Goal: Task Accomplishment & Management: Manage account settings

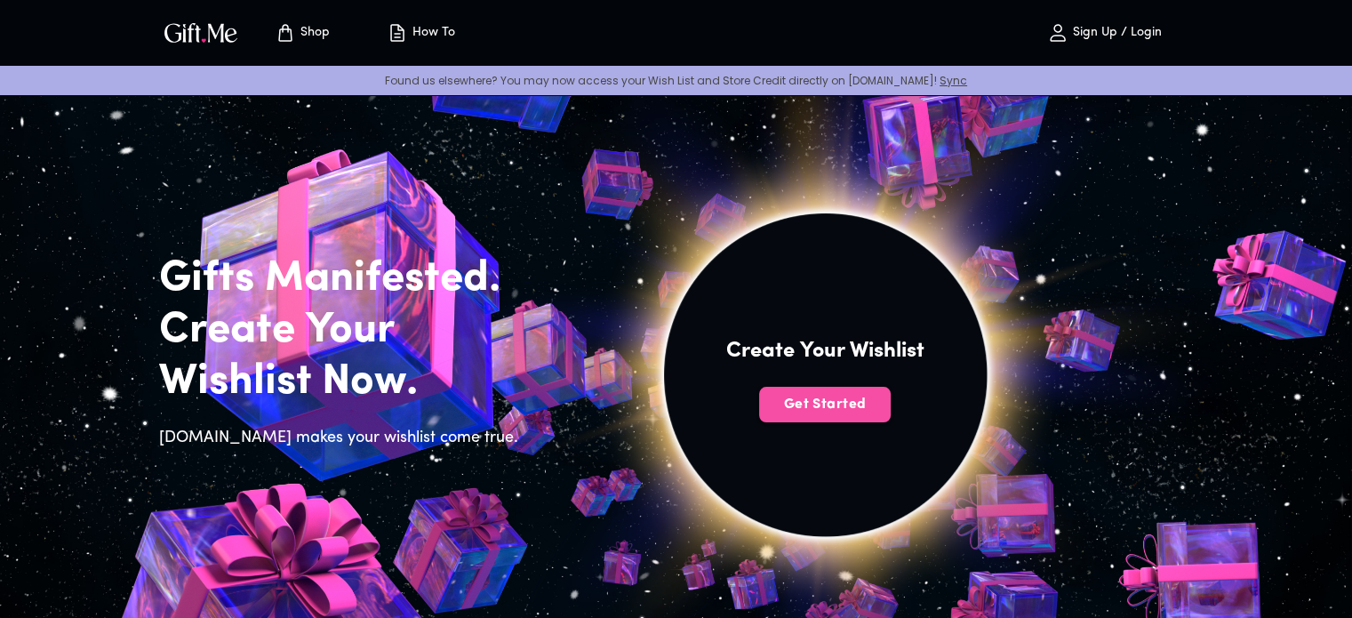
click at [828, 417] on button "Get Started" at bounding box center [825, 405] width 132 height 36
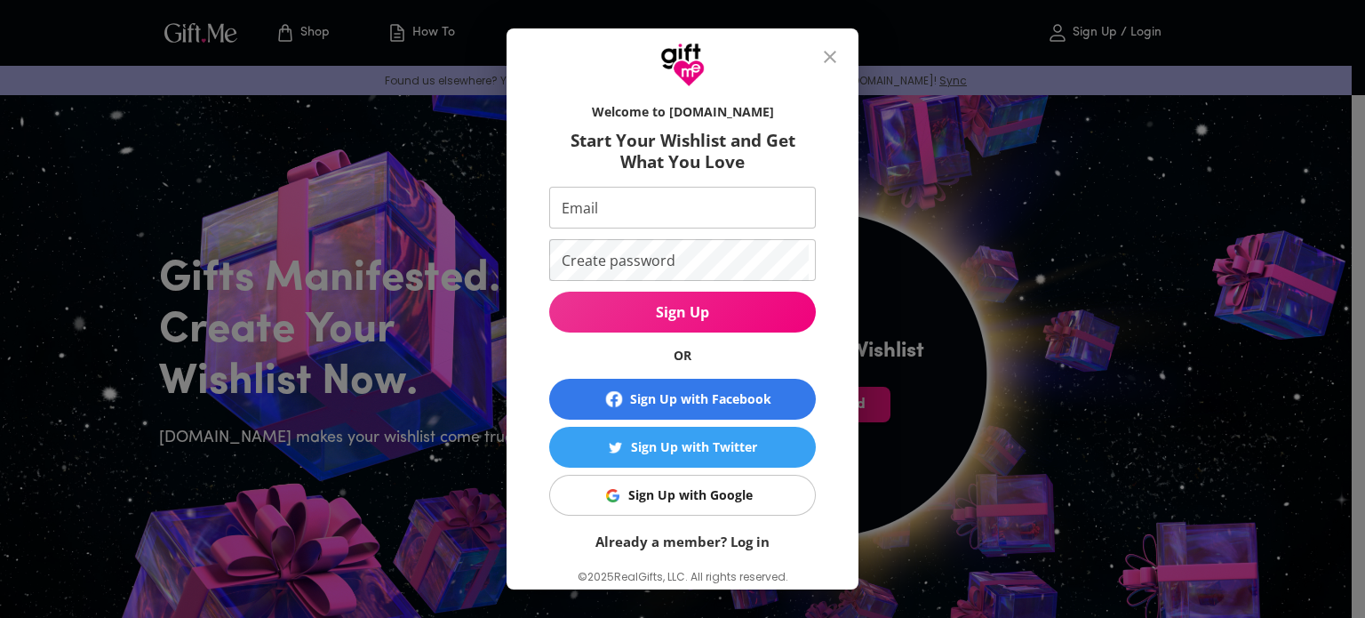
scroll to position [46, 0]
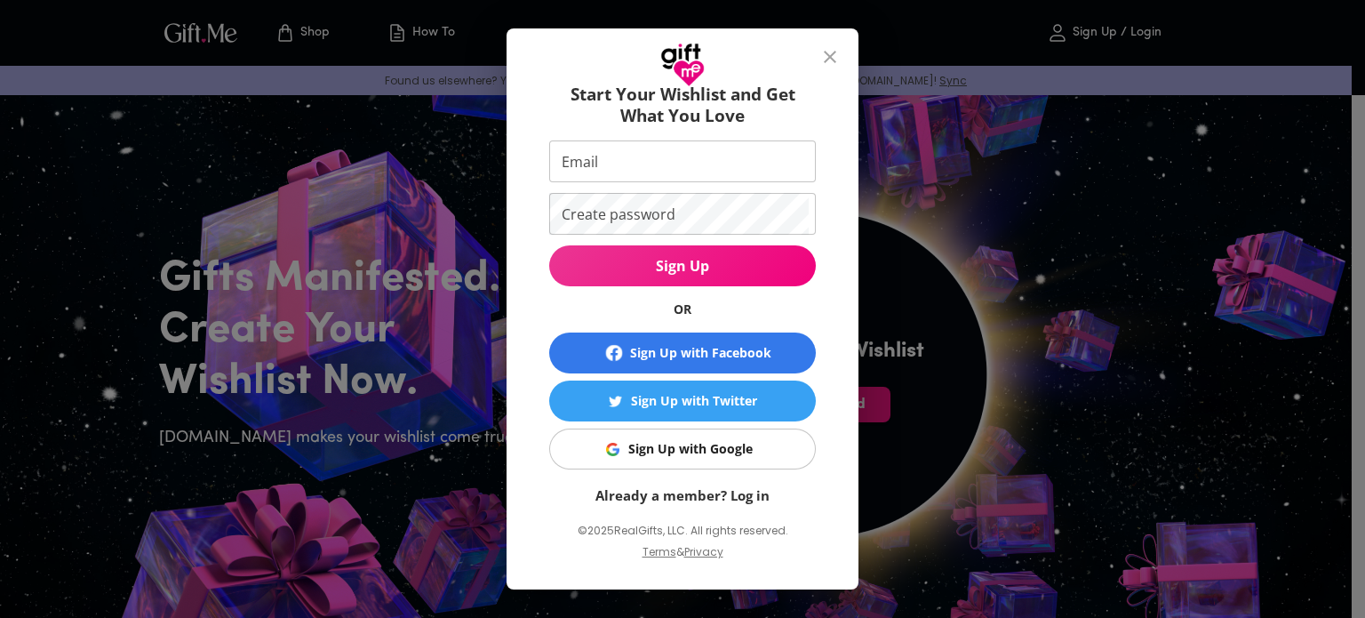
click at [705, 465] on button "Sign Up with Google" at bounding box center [682, 448] width 267 height 41
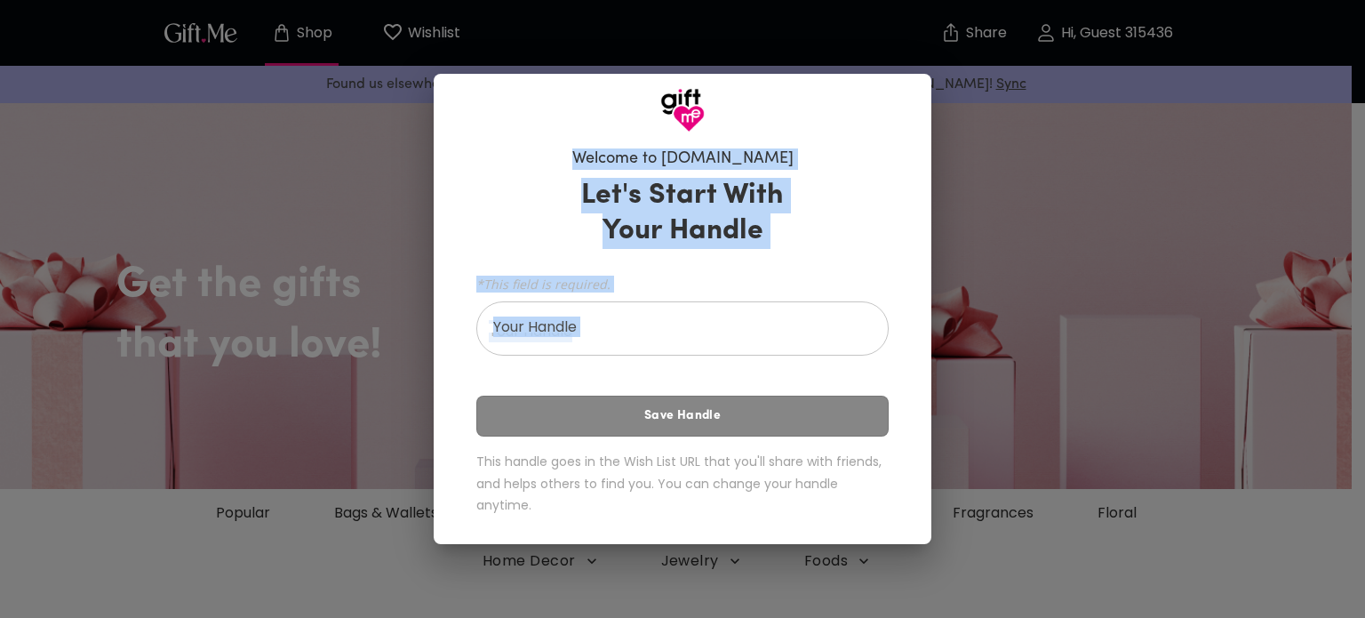
drag, startPoint x: 615, startPoint y: 148, endPoint x: 813, endPoint y: 372, distance: 298.6
click at [813, 372] on div "Welcome to Gift.me Let's Start With Your Handle *This field is required. Your H…" at bounding box center [682, 335] width 441 height 390
click at [634, 271] on div "*This field is required. Your Handle Your Handle" at bounding box center [682, 313] width 412 height 84
drag, startPoint x: 584, startPoint y: 187, endPoint x: 765, endPoint y: 427, distance: 300.8
click at [765, 427] on div "Let's Start With Your Handle *This field is required. Your Handle Your Handle S…" at bounding box center [682, 350] width 412 height 360
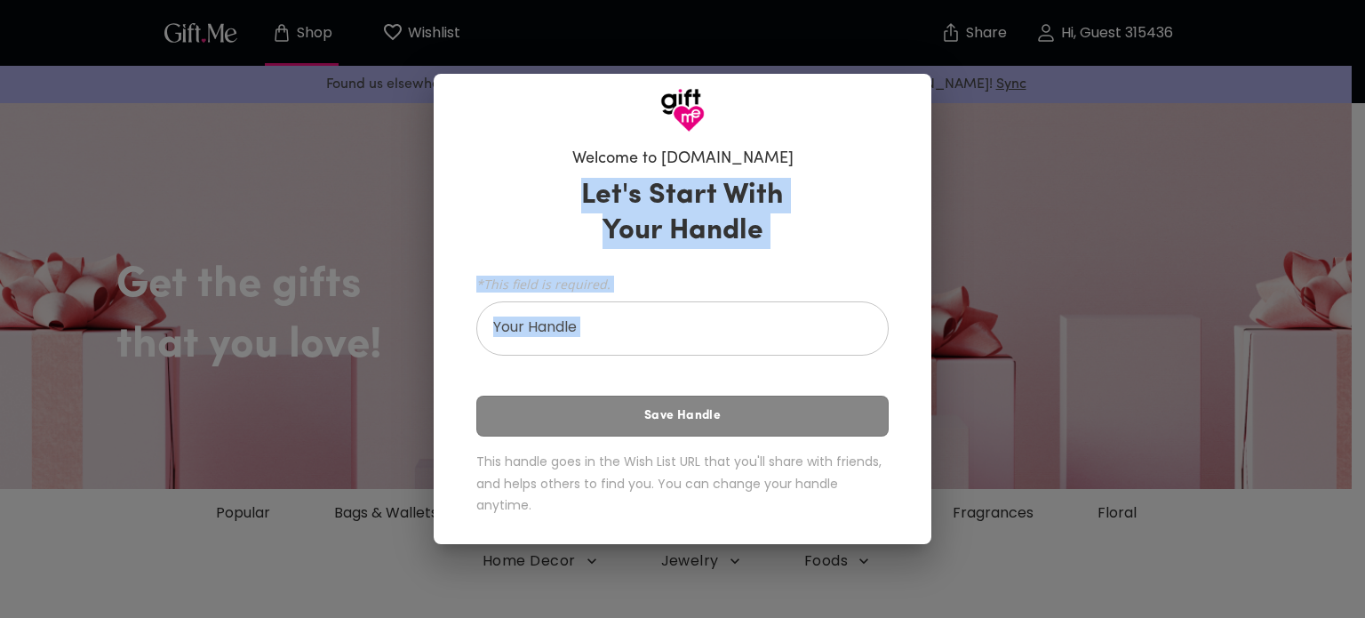
copy div "Let's Start With Your Handle *This field is required. Your Handle Your Handle S…"
click at [691, 330] on input "Your Handle" at bounding box center [672, 331] width 393 height 50
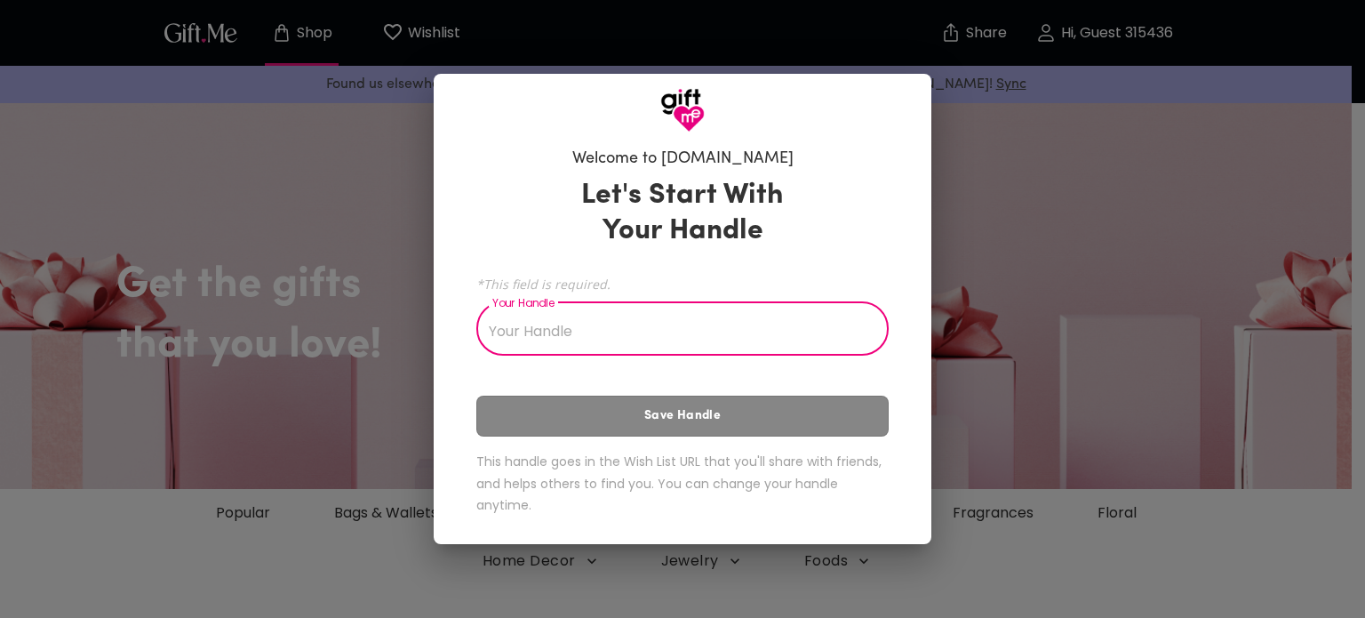
click at [689, 327] on input "Your Handle" at bounding box center [672, 331] width 393 height 50
click at [660, 333] on input "Your Handle" at bounding box center [672, 331] width 393 height 50
type input "m"
type input "g"
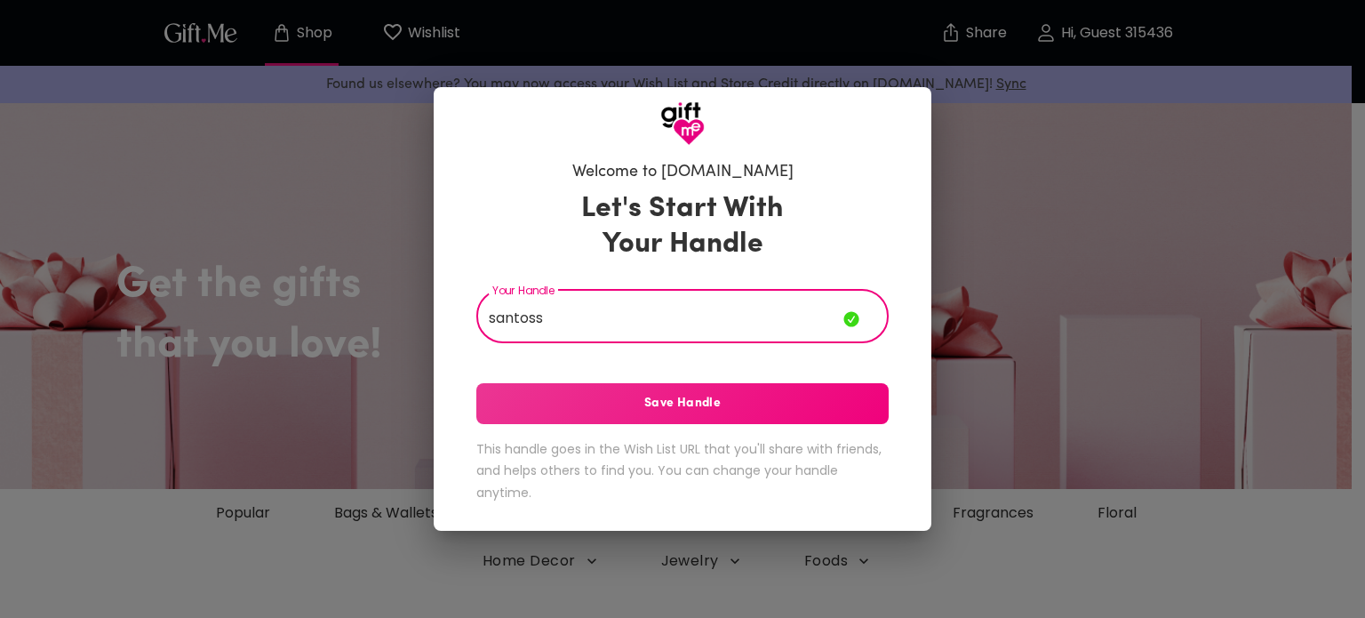
type input "santoss"
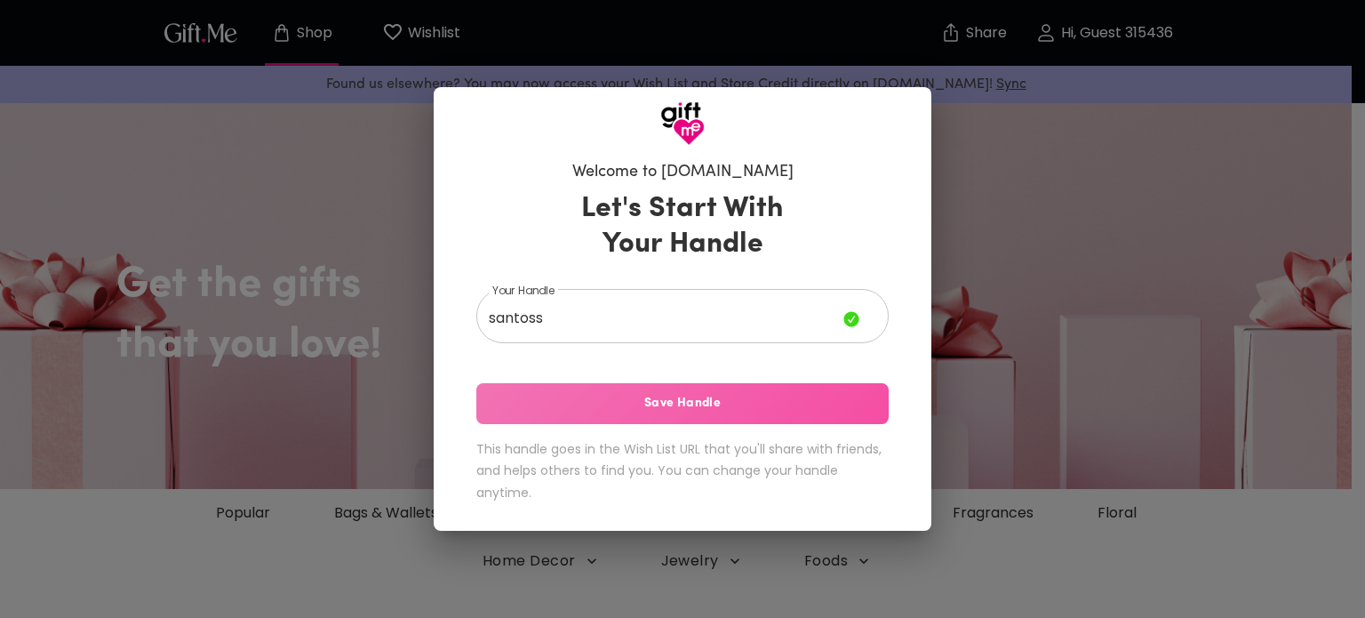
click at [657, 404] on span "Save Handle" at bounding box center [682, 404] width 412 height 20
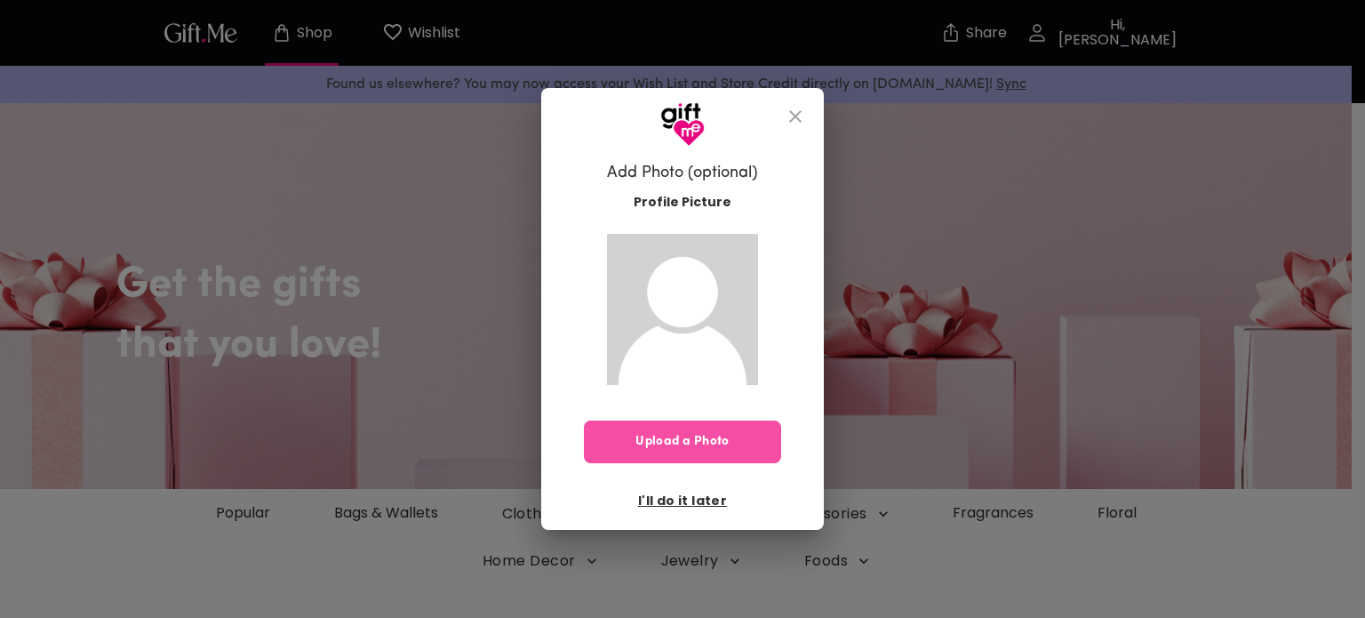
click at [717, 447] on span "Upload a Photo" at bounding box center [682, 442] width 197 height 20
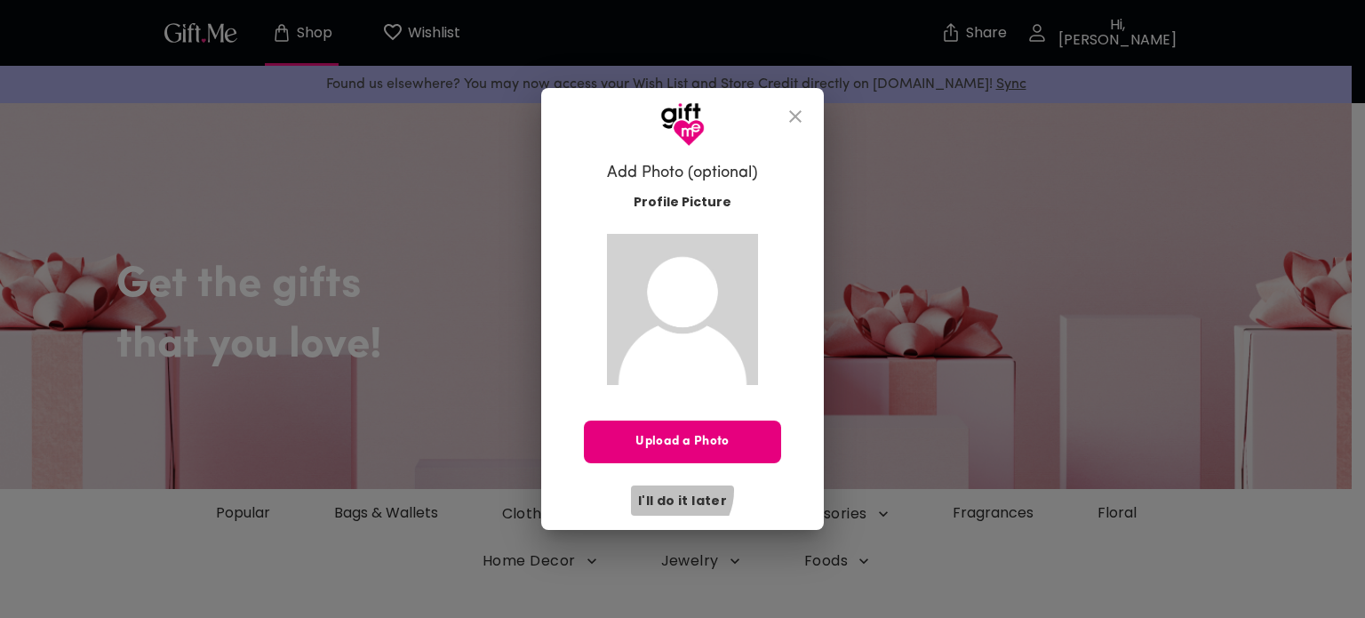
click at [672, 490] on button "I'll do it later" at bounding box center [682, 500] width 103 height 30
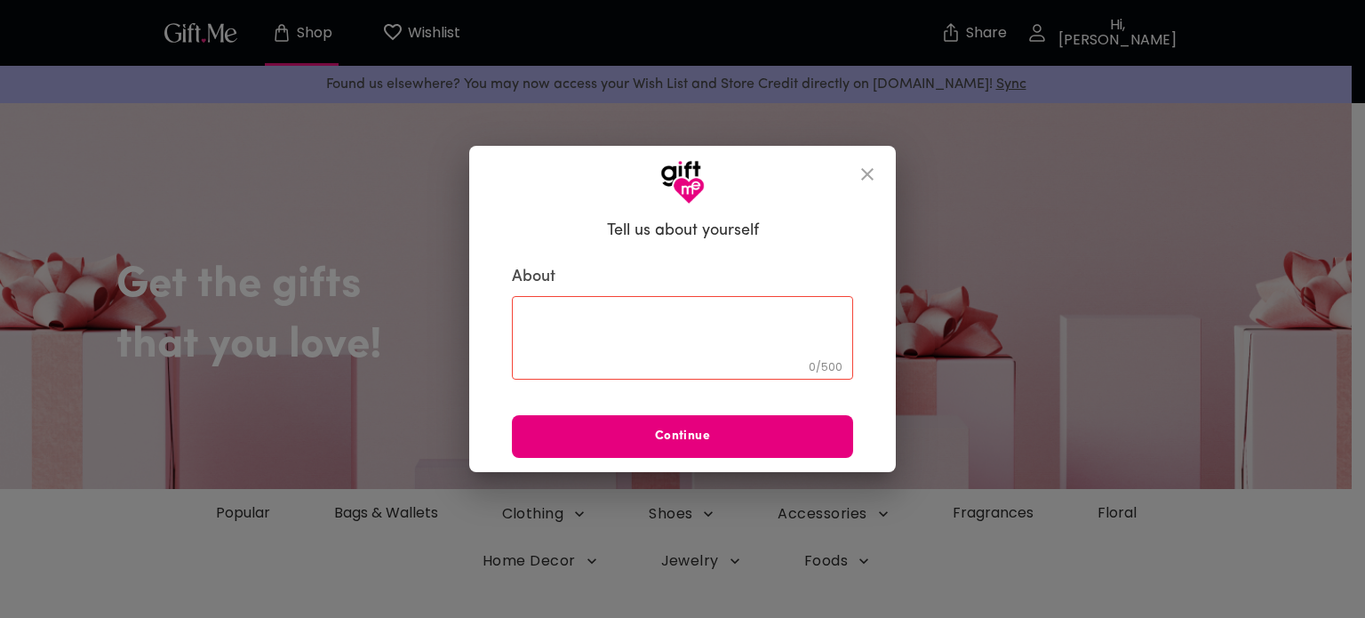
click at [605, 323] on textarea at bounding box center [682, 338] width 316 height 51
click at [605, 324] on textarea at bounding box center [682, 338] width 316 height 51
drag, startPoint x: 607, startPoint y: 230, endPoint x: 816, endPoint y: 236, distance: 209.0
click at [816, 236] on div "Tell us about yourself About 0 / 500 ​ Continue" at bounding box center [683, 335] width 370 height 247
copy div "Tell us about yourself About"
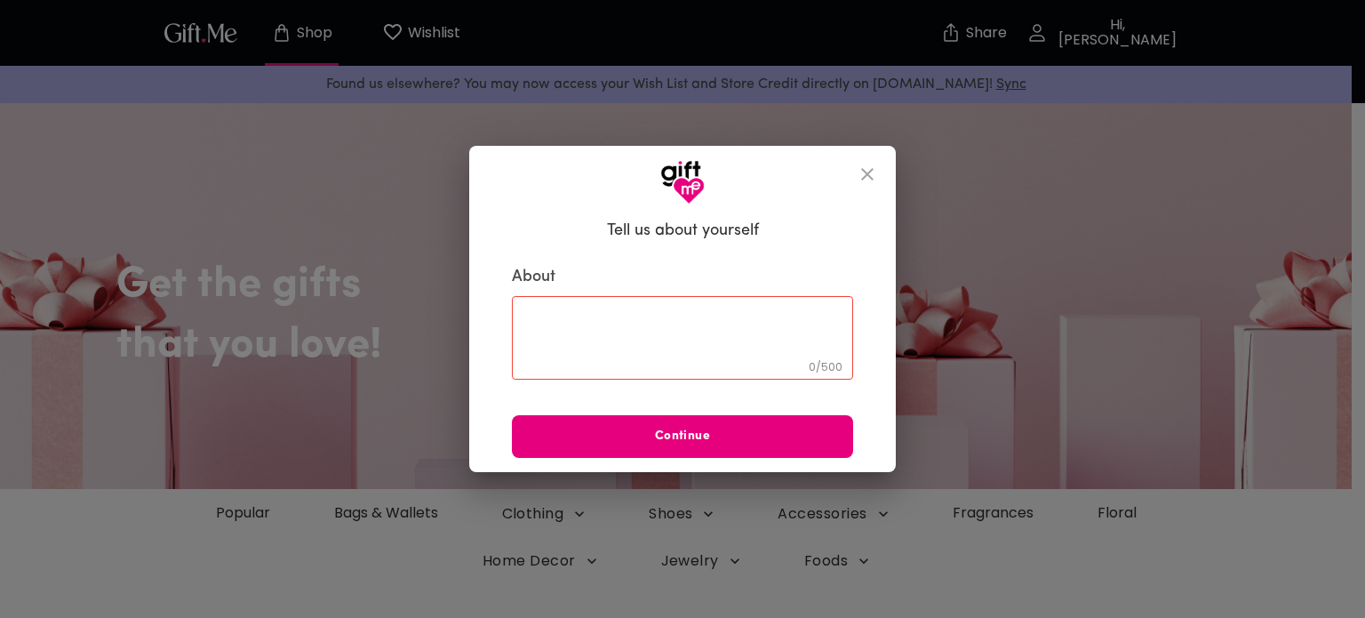
click at [539, 367] on div "0 / 500 ​" at bounding box center [682, 338] width 341 height 84
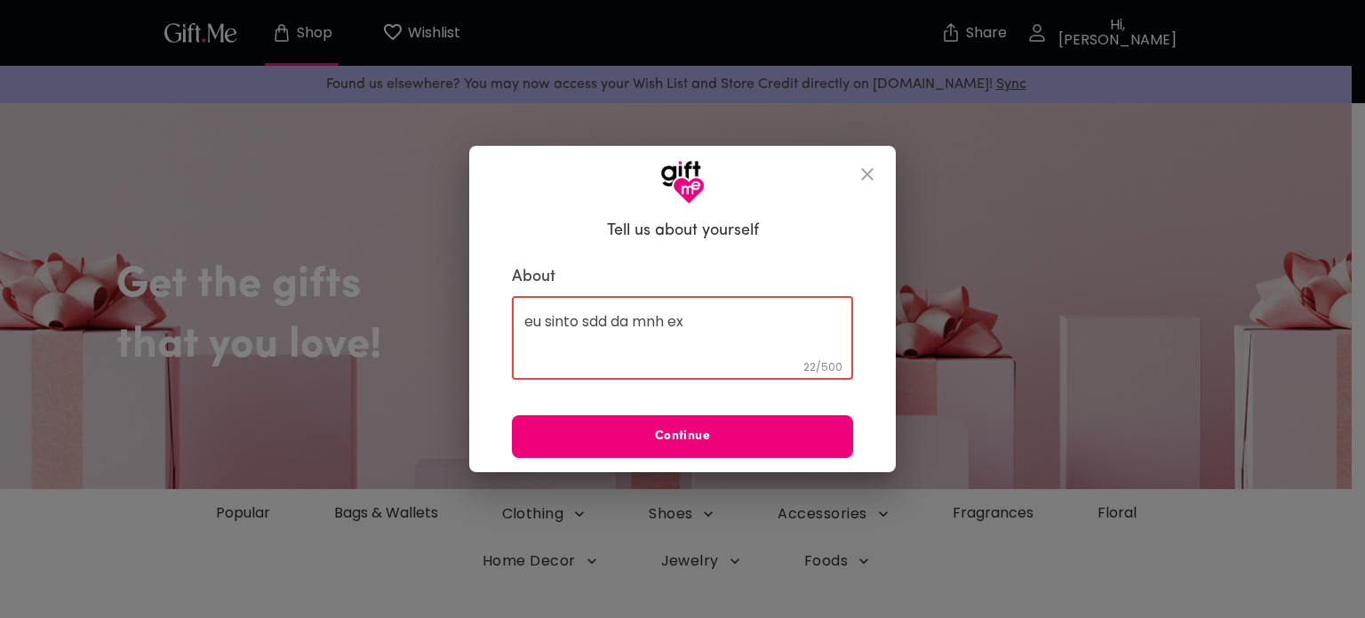
type textarea "eu sinto sdd da mnh ex"
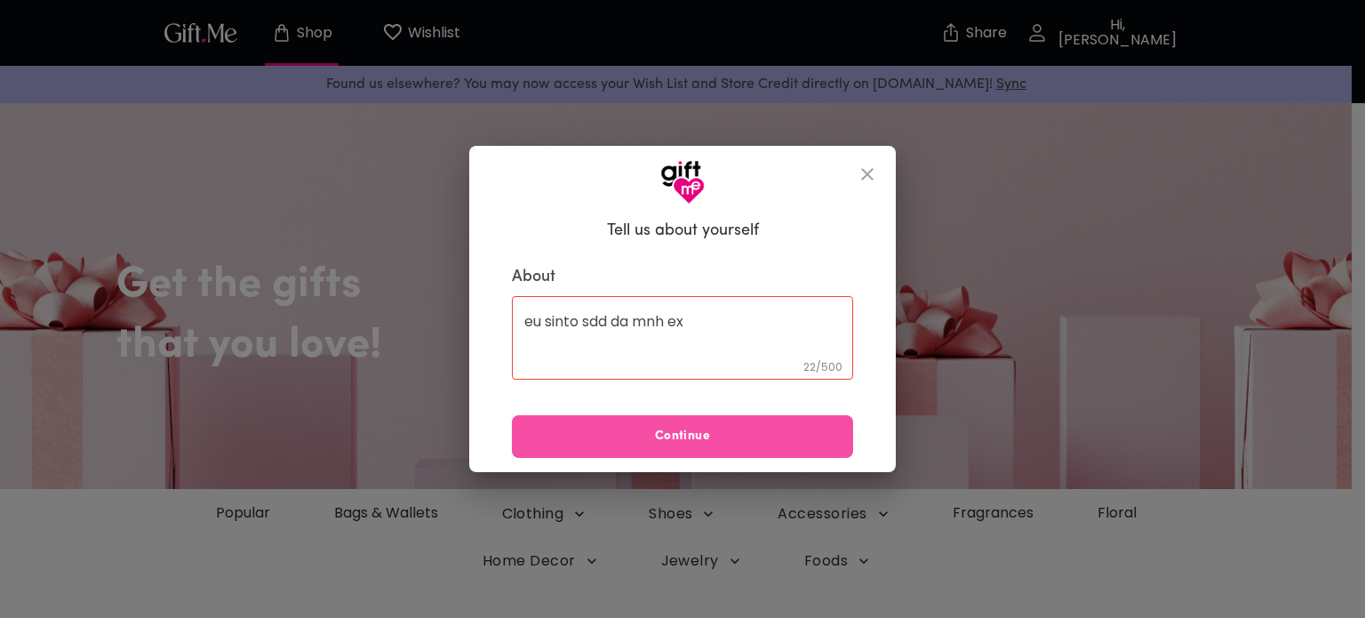
click at [709, 418] on button "Continue" at bounding box center [682, 436] width 341 height 43
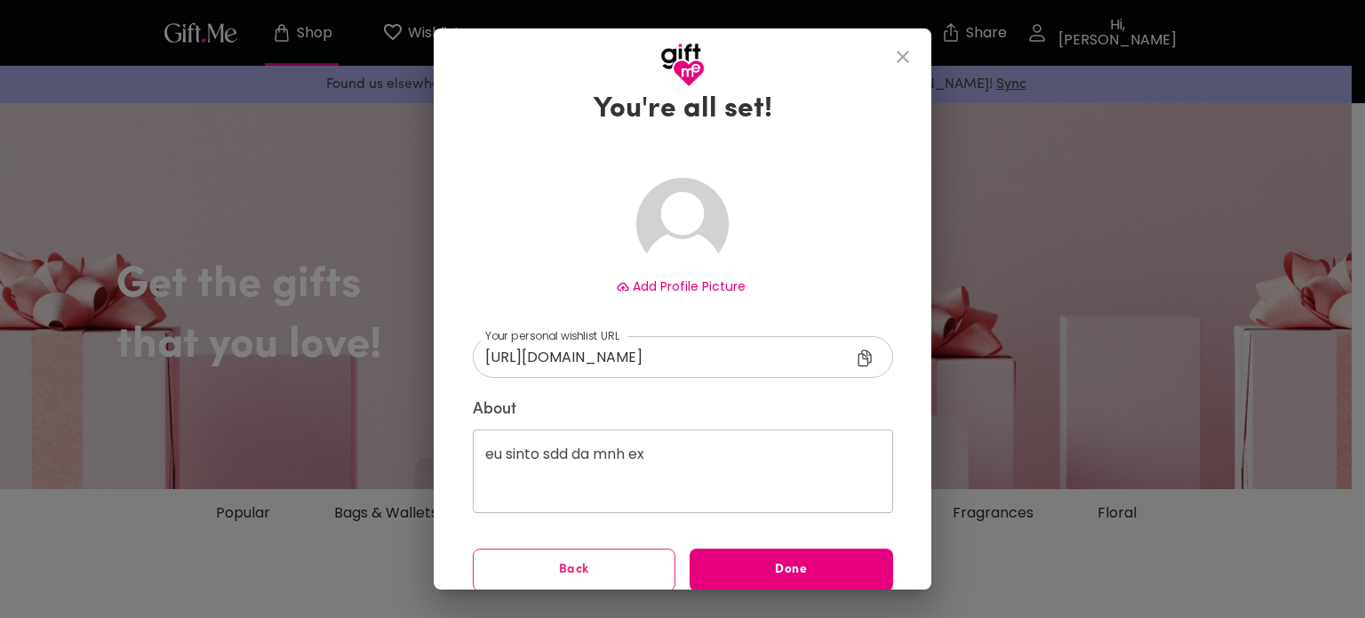
scroll to position [56, 0]
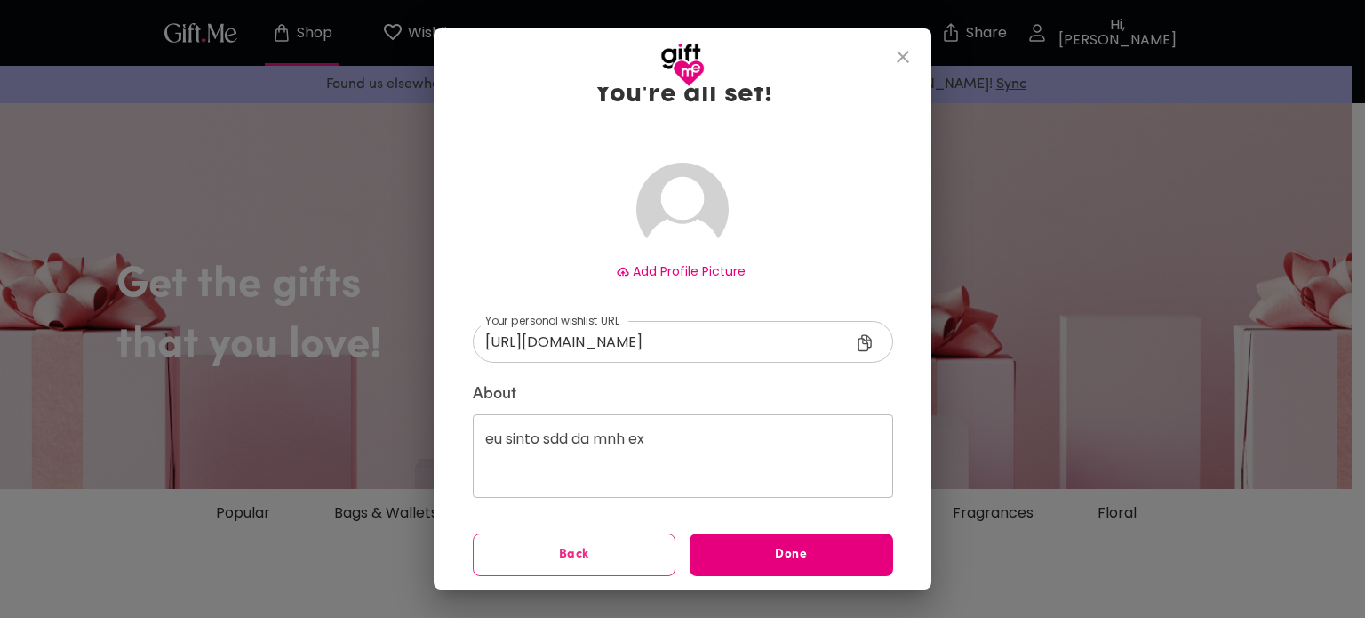
click at [658, 437] on div "eu sinto sdd da mnh ex ​" at bounding box center [683, 456] width 420 height 84
click at [572, 552] on span "Back" at bounding box center [575, 555] width 202 height 20
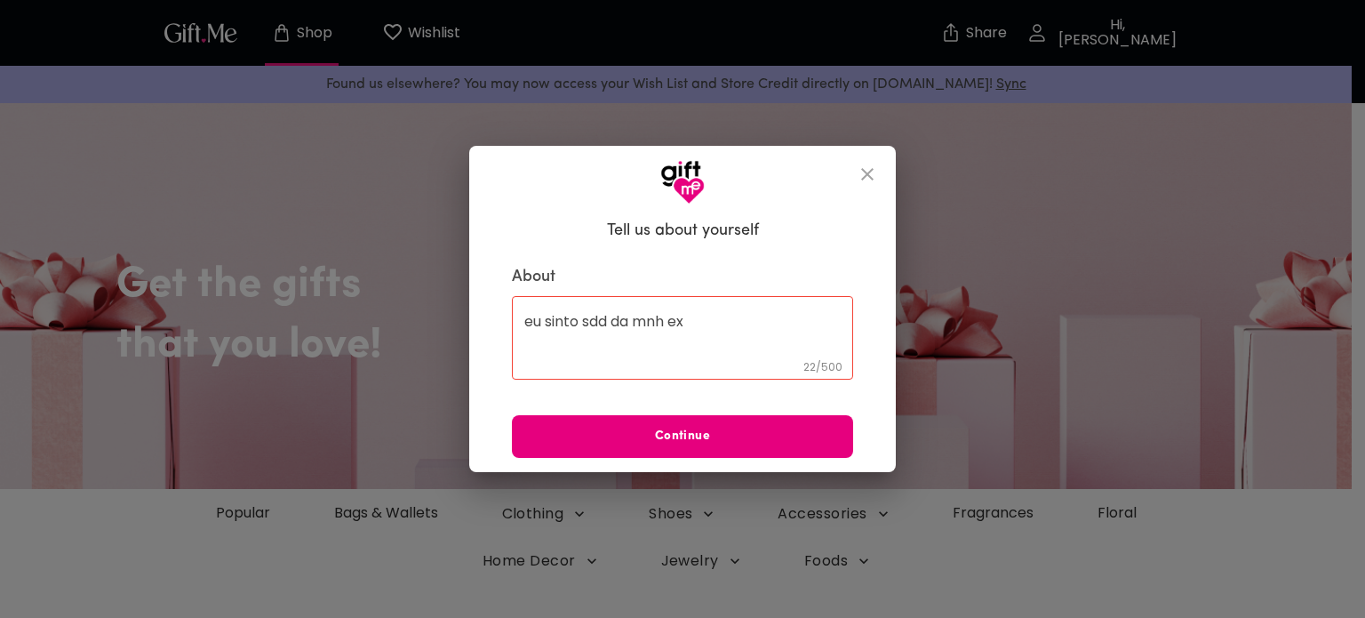
scroll to position [0, 0]
drag, startPoint x: 722, startPoint y: 326, endPoint x: 484, endPoint y: 329, distance: 238.3
click at [484, 329] on div "Tell us about yourself About eu sinto sdd da mnh ex 22 / 500 ​ Continue" at bounding box center [682, 338] width 427 height 268
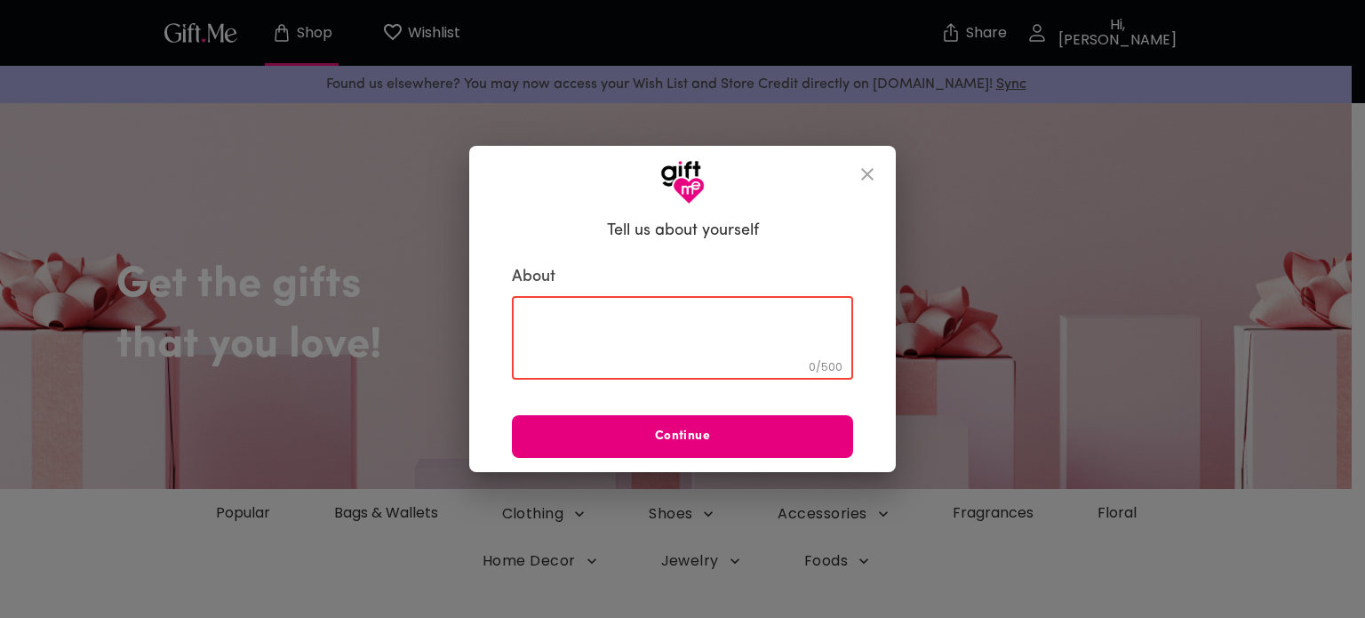
click at [673, 323] on textarea at bounding box center [682, 338] width 316 height 51
paste textarea "Visão, minha vida, sinto tanto a sua falta, minha princesa 💙. Me perdoa por tud…"
type textarea "Visão, minha vida, sinto tanto a sua falta, minha princesa 💙. Me perdoa por tud…"
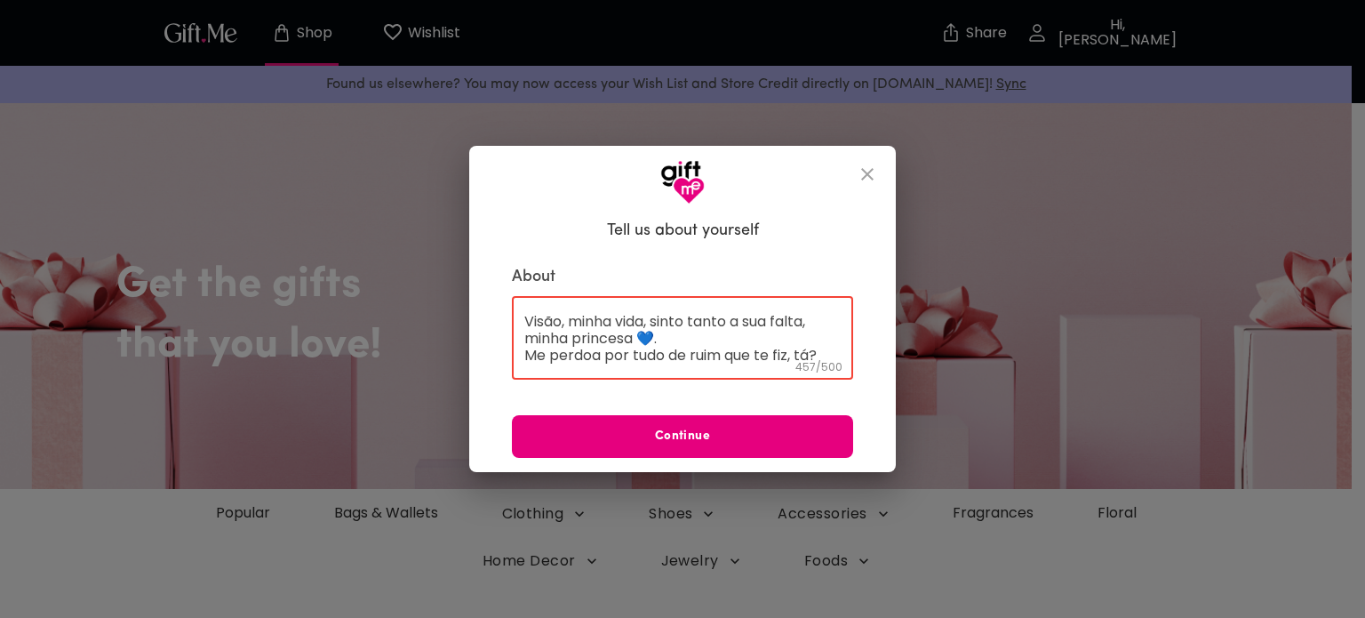
drag, startPoint x: 676, startPoint y: 363, endPoint x: 520, endPoint y: 193, distance: 230.3
click at [520, 193] on div "Tell us about yourself About Visão, minha vida, sinto tanto a sua falta, minha …" at bounding box center [682, 309] width 427 height 327
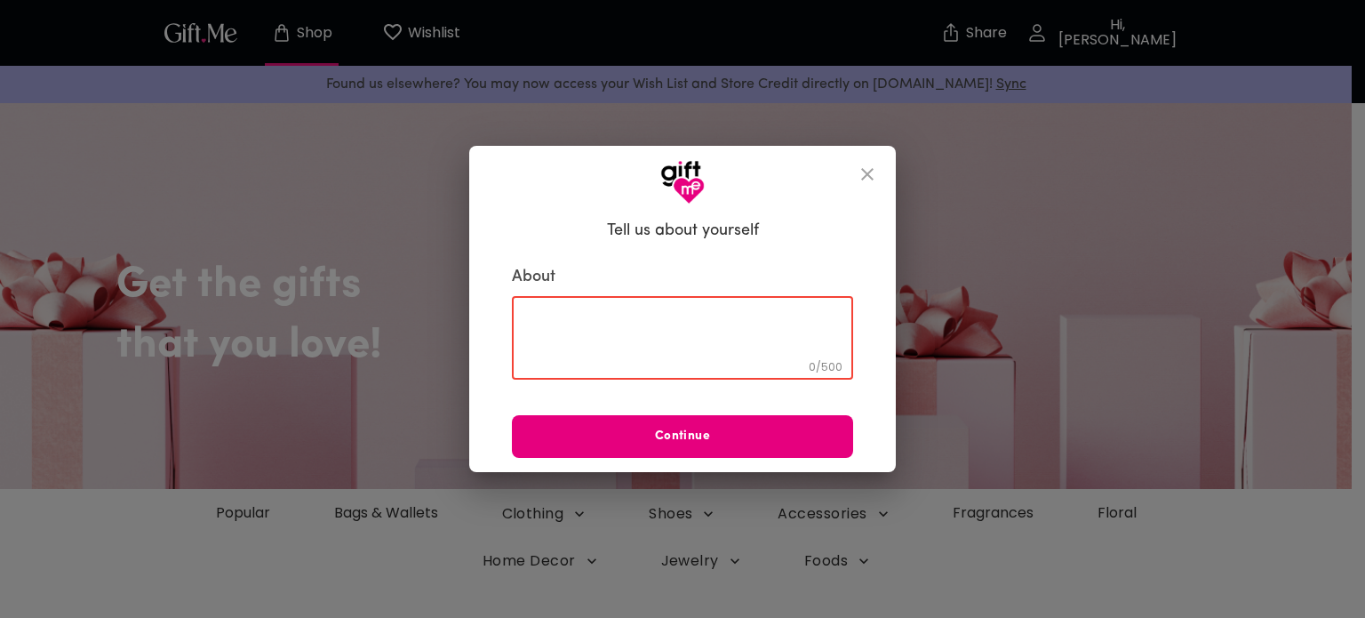
click at [627, 324] on textarea at bounding box center [682, 338] width 316 height 51
paste textarea "Vision, my life, I miss you so much, my princess 💙. Forgive me for everything b…"
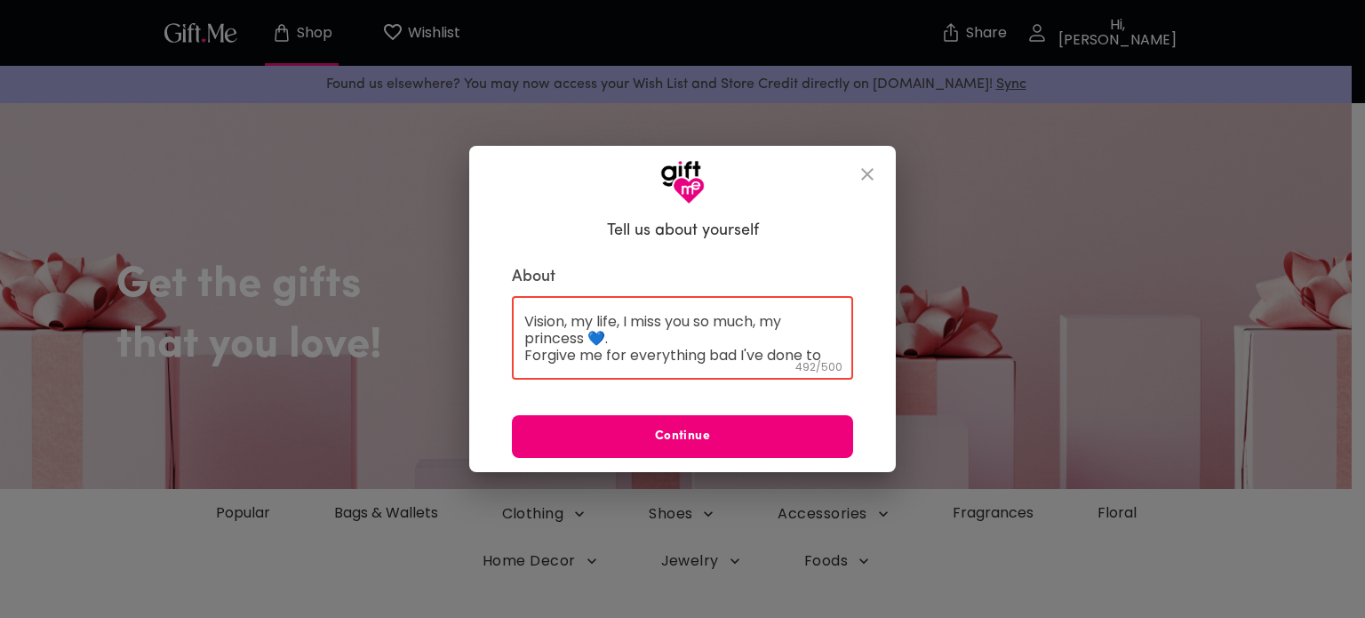
type textarea "Vision, my life, I miss you so much, my princess 💙. Forgive me for everything b…"
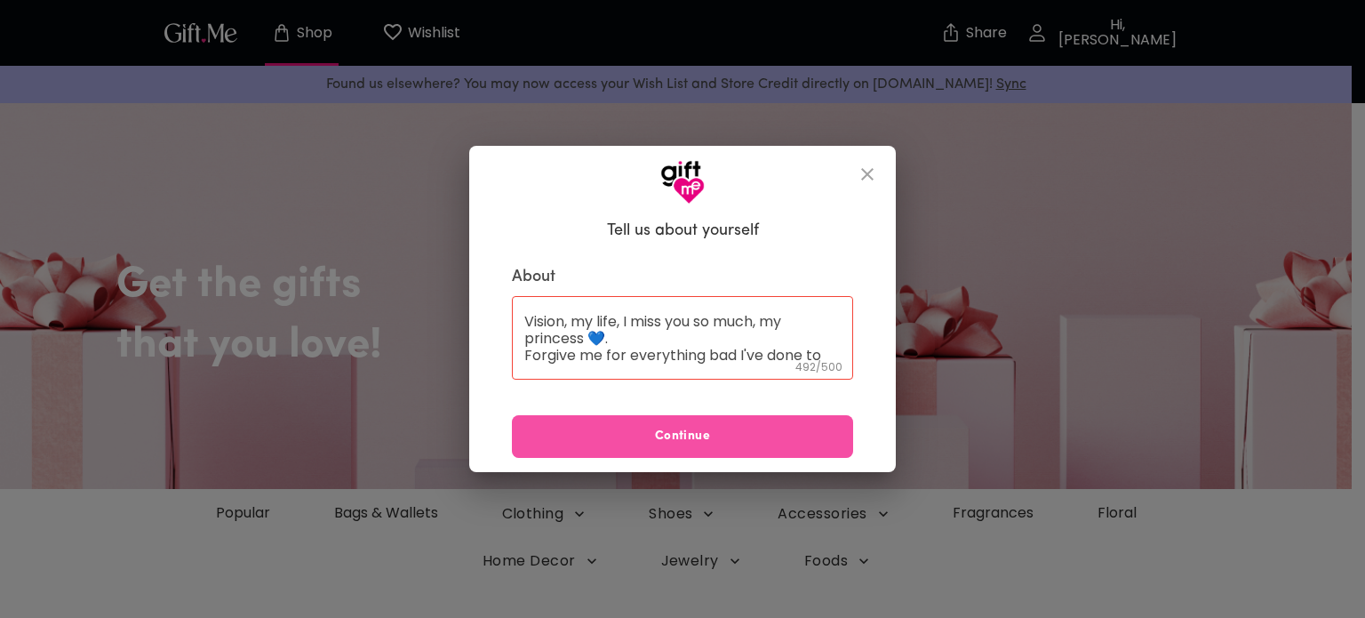
click at [622, 443] on span "Continue" at bounding box center [682, 437] width 341 height 20
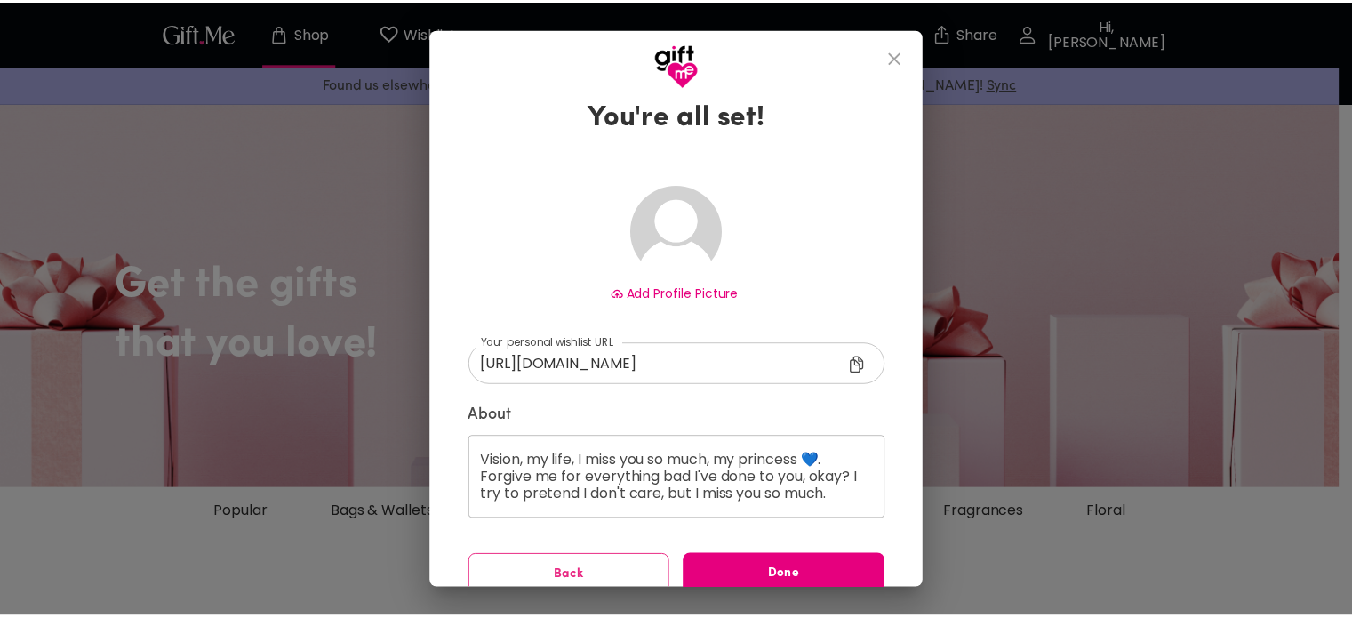
scroll to position [56, 0]
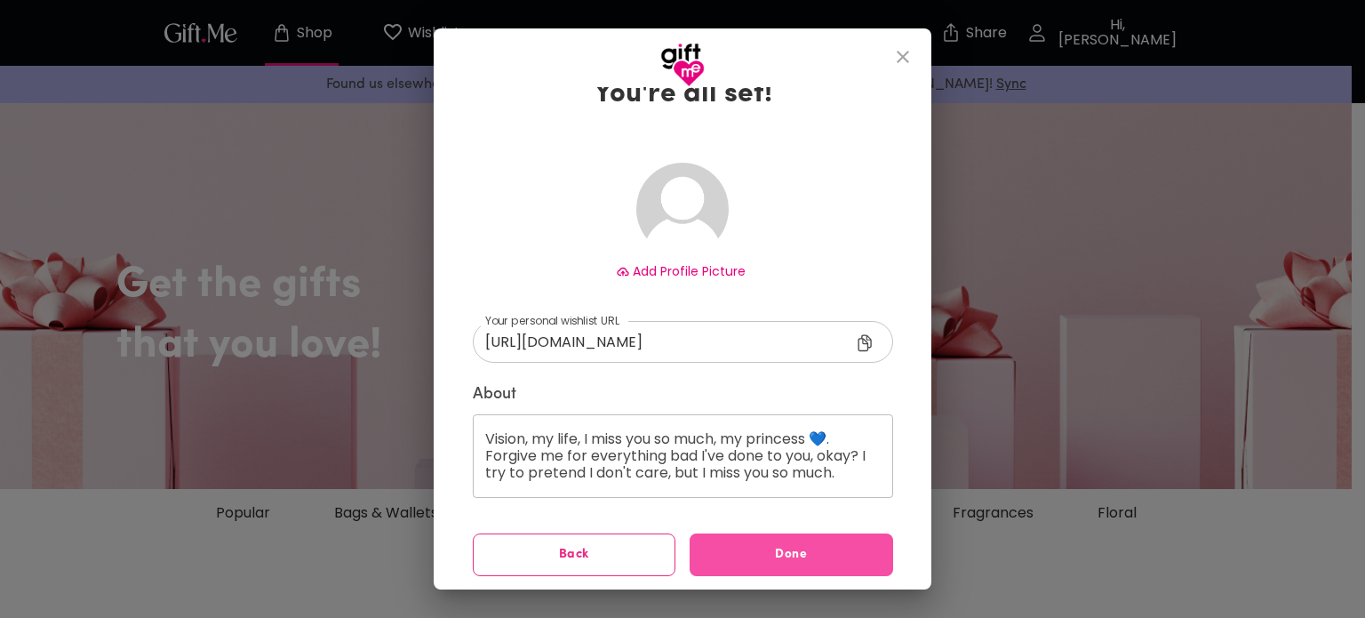
click at [768, 563] on span "Done" at bounding box center [792, 555] width 204 height 20
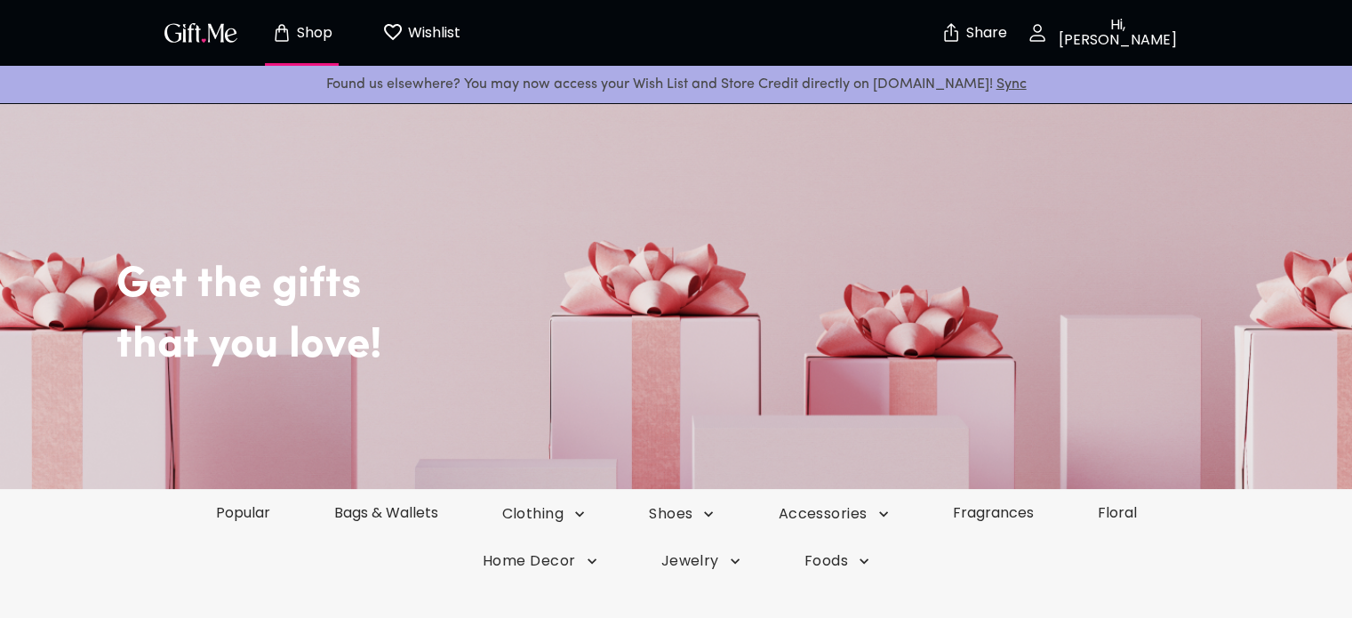
click at [1109, 35] on p "Hi, santoss" at bounding box center [1115, 33] width 135 height 30
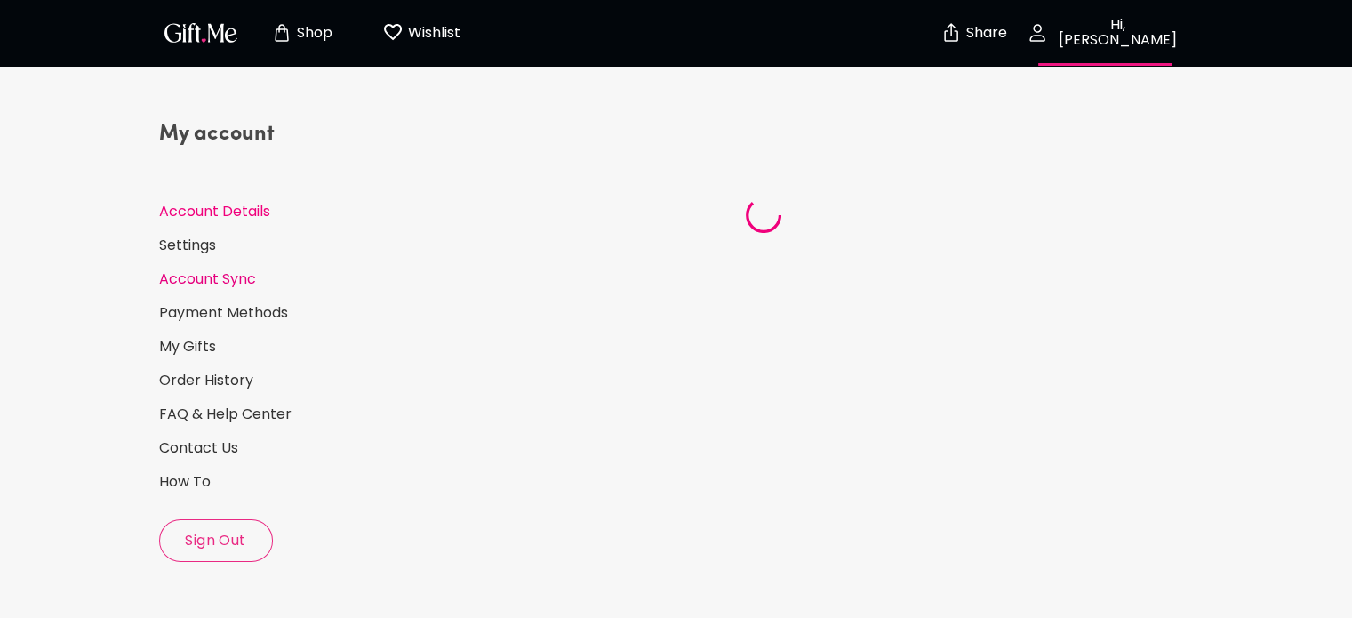
select select "US"
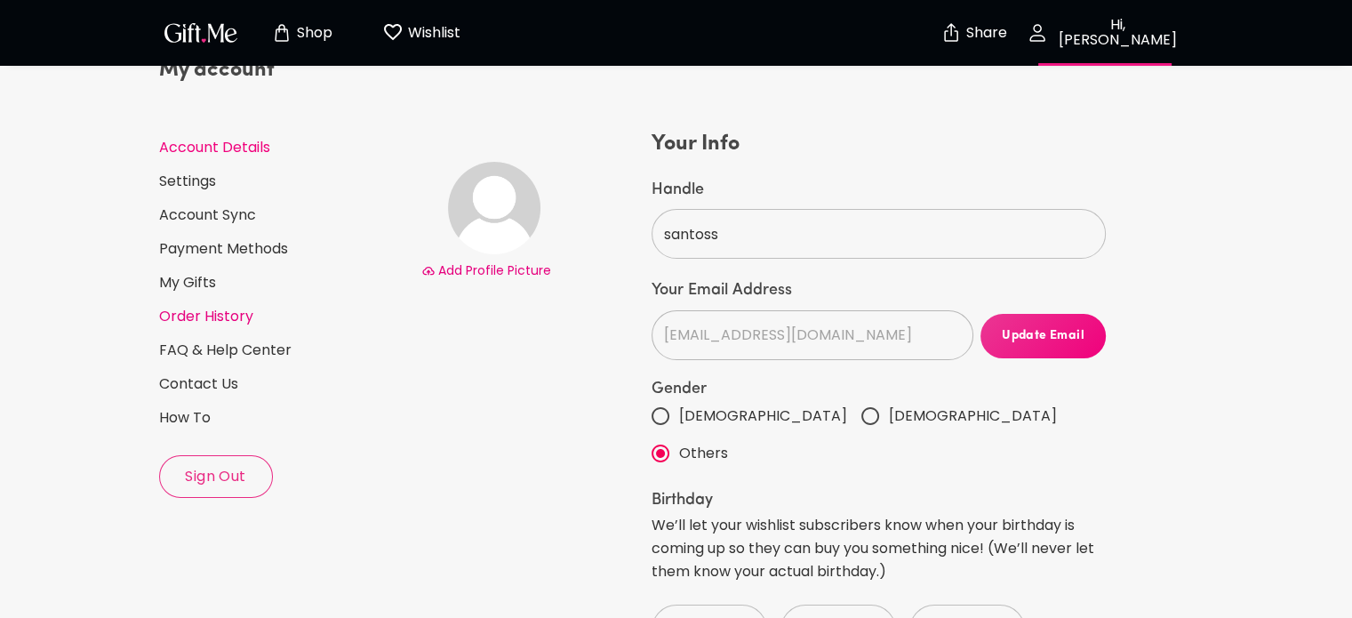
scroll to position [66, 0]
click at [205, 317] on link "Order History" at bounding box center [283, 315] width 248 height 20
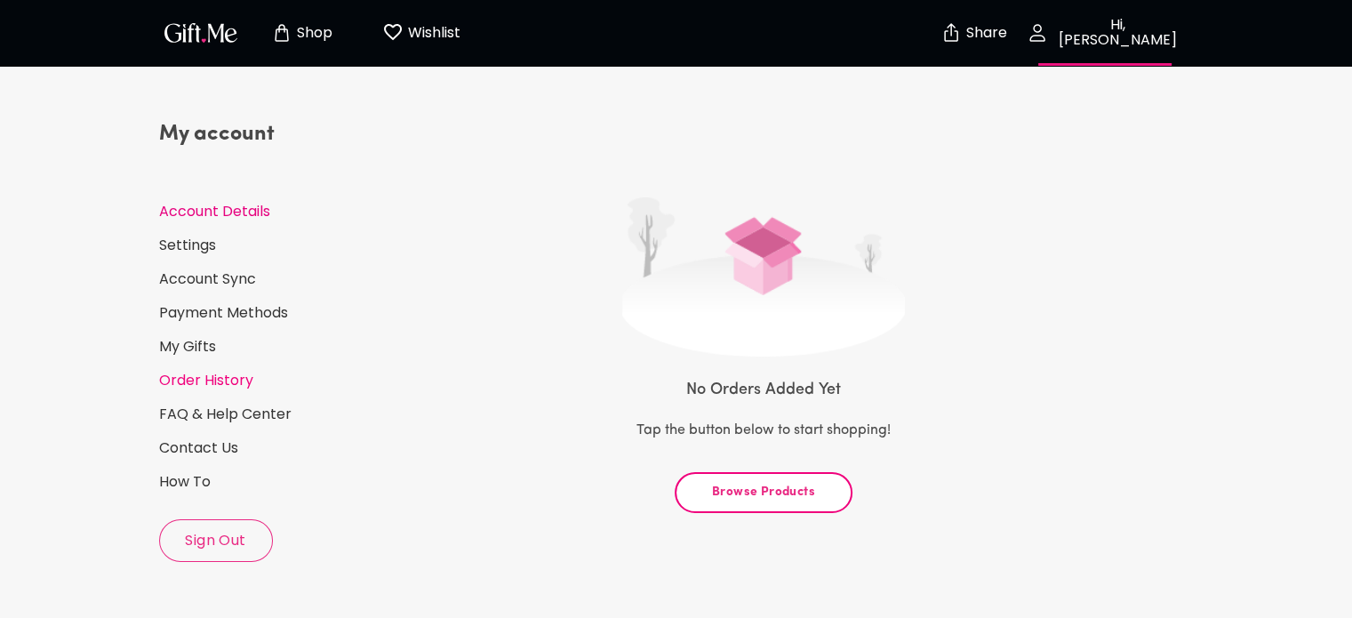
click at [202, 209] on link "Account Details" at bounding box center [283, 212] width 248 height 20
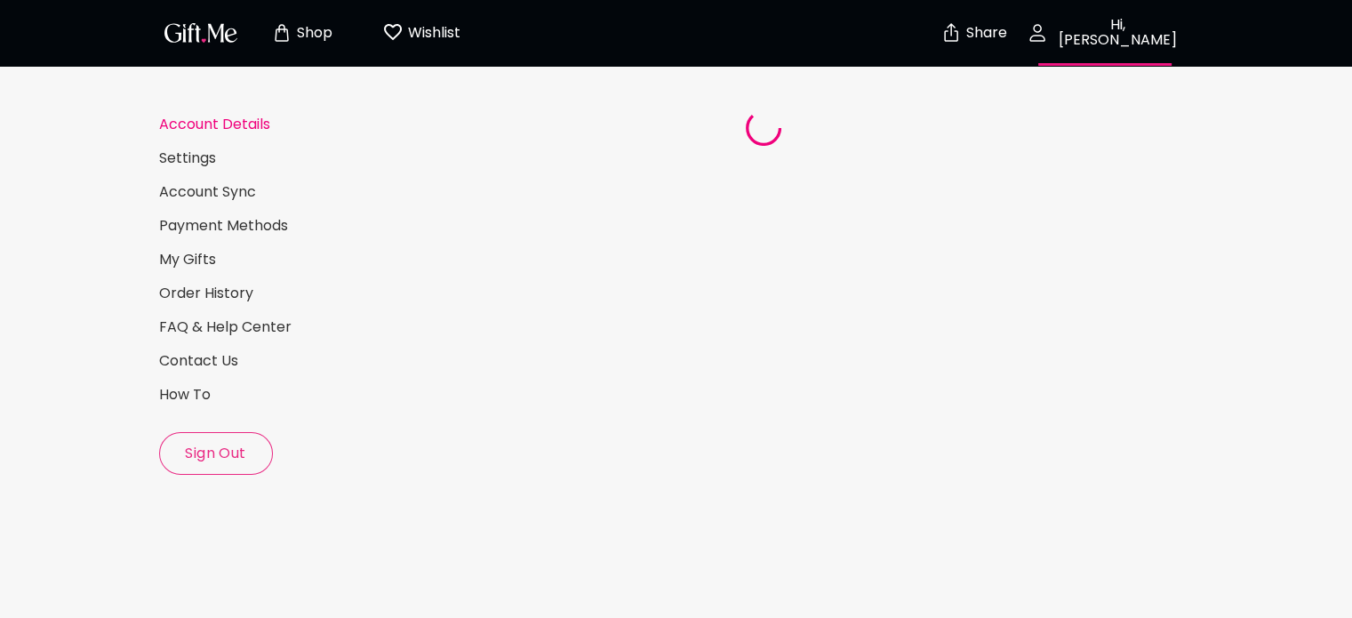
select select "US"
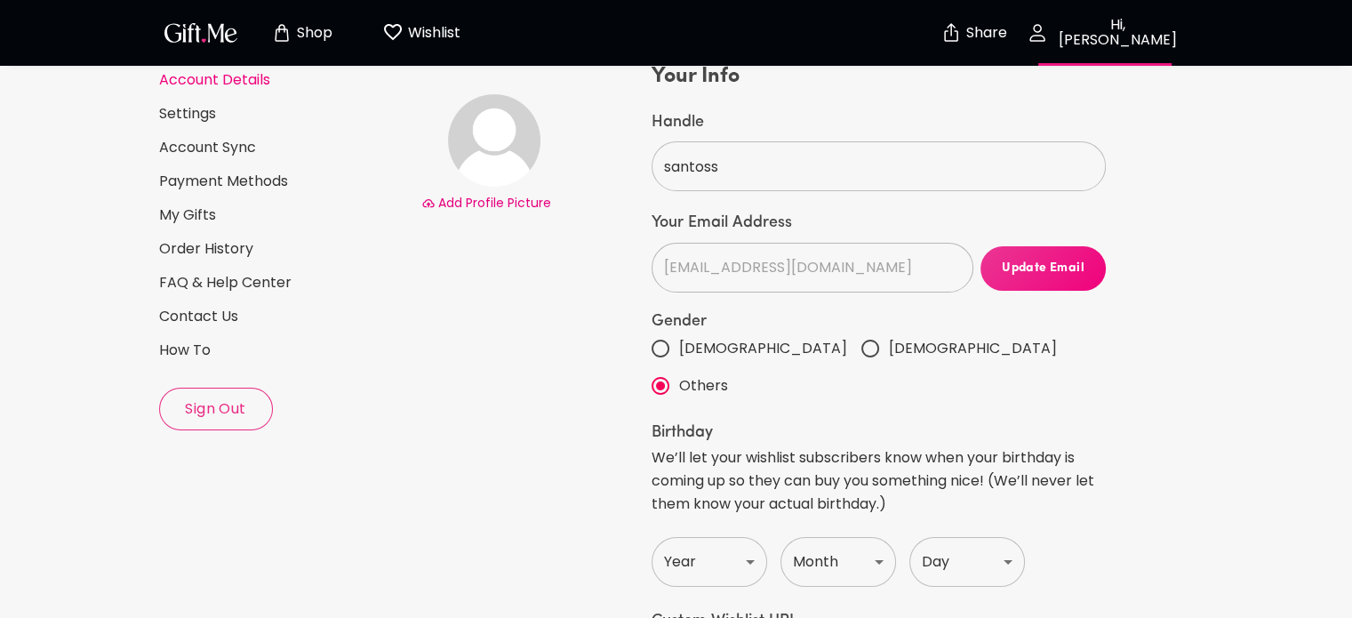
scroll to position [132, 0]
click at [672, 355] on input "Male" at bounding box center [660, 348] width 37 height 37
radio input "true"
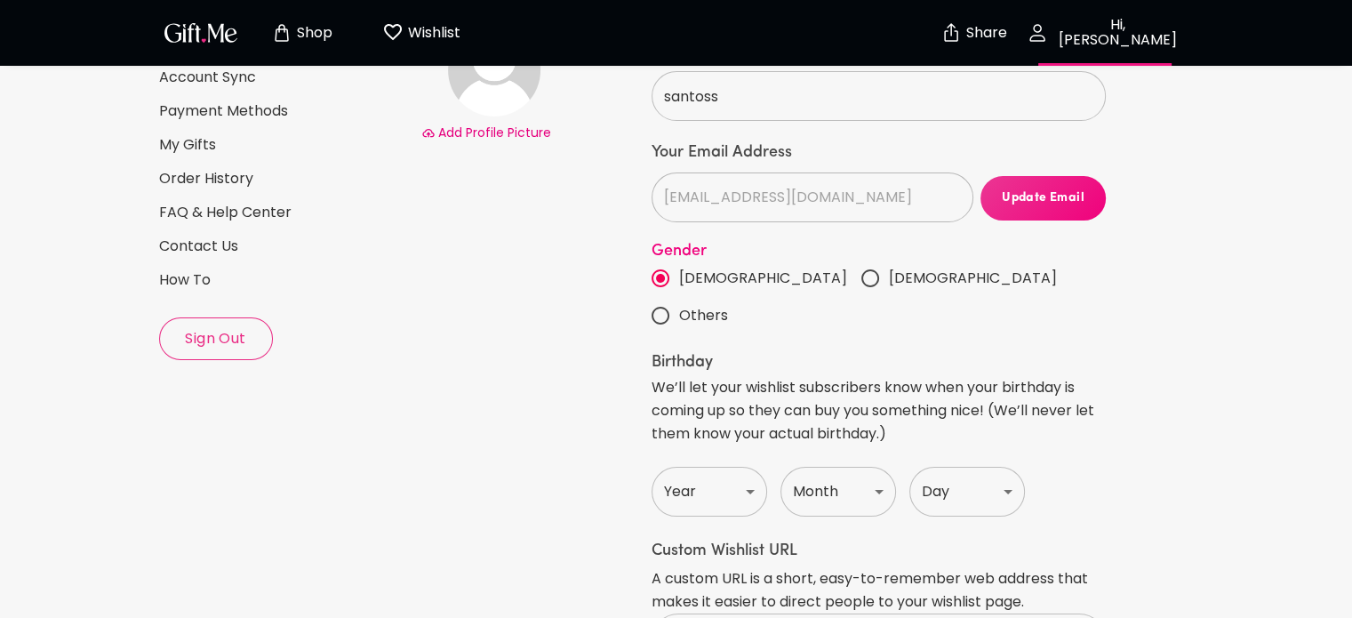
scroll to position [203, 0]
click at [718, 466] on select "Year 1920 1921 1922 1923 1924 1925 1926 1927 1928 1929 1930 1931 1932 1933 1934…" at bounding box center [710, 491] width 116 height 50
click at [652, 466] on select "Year 1920 1921 1922 1923 1924 1925 1926 1927 1928 1929 1930 1931 1932 1933 1934…" at bounding box center [710, 491] width 116 height 50
click at [843, 466] on select "Month Jan Feb Mar Apr May June July Aug Sept Oct Nov Dec" at bounding box center [839, 491] width 116 height 50
select select "April"
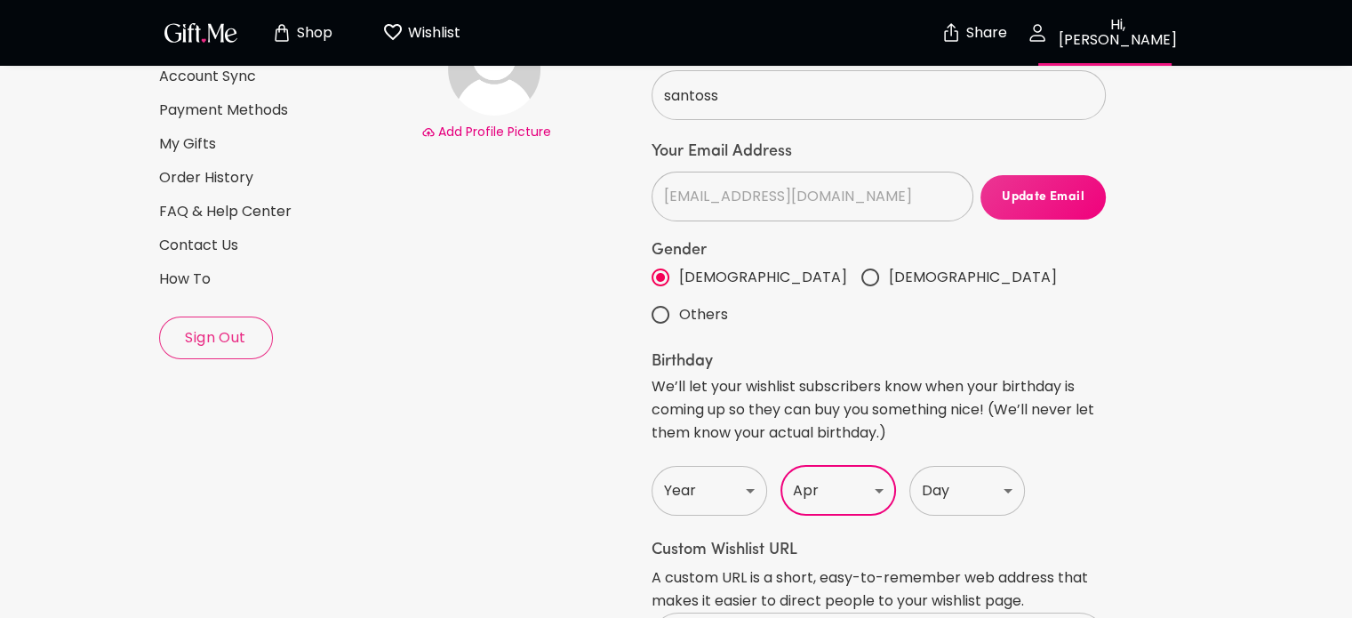
click at [781, 466] on select "Month Jan Feb Mar Apr May June July Aug Sept Oct Nov Dec" at bounding box center [839, 491] width 116 height 50
click at [708, 466] on select "Year 1920 1921 1922 1923 1924 1925 1926 1927 1928 1929 1930 1931 1932 1933 1934…" at bounding box center [710, 491] width 116 height 50
click at [704, 466] on select "Year 1920 1921 1922 1923 1924 1925 1926 1927 1928 1929 1930 1931 1932 1933 1934…" at bounding box center [710, 491] width 116 height 50
select select "2005"
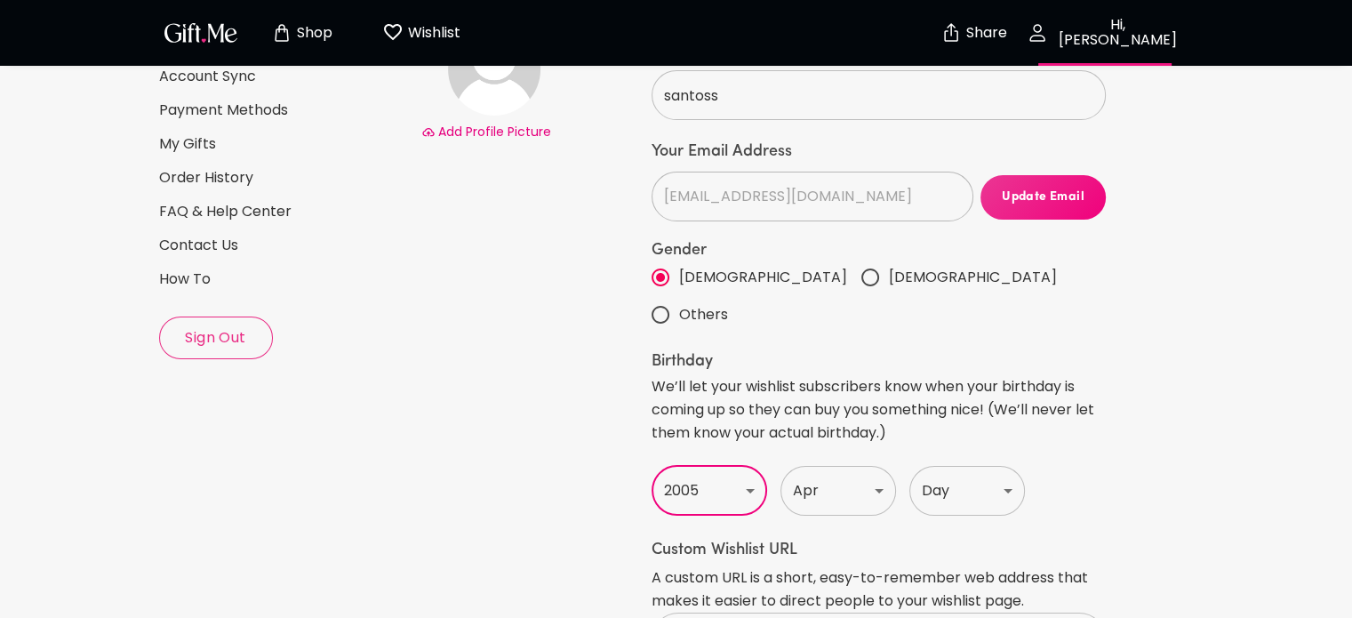
click at [652, 466] on select "Year 1920 1921 1922 1923 1924 1925 1926 1927 1928 1929 1930 1931 1932 1933 1934…" at bounding box center [710, 491] width 116 height 50
click at [953, 466] on select "Day 1 2 3 4 5 6 7 8 9 10 11 12 13 14 15 16 17 18 19 20 21 22 23 24 25 26 27 28 …" at bounding box center [967, 491] width 116 height 50
select select "1"
click at [909, 466] on select "Day 1 2 3 4 5 6 7 8 9 10 11 12 13 14 15 16 17 18 19 20 21 22 23 24 25 26 27 28 …" at bounding box center [967, 491] width 116 height 50
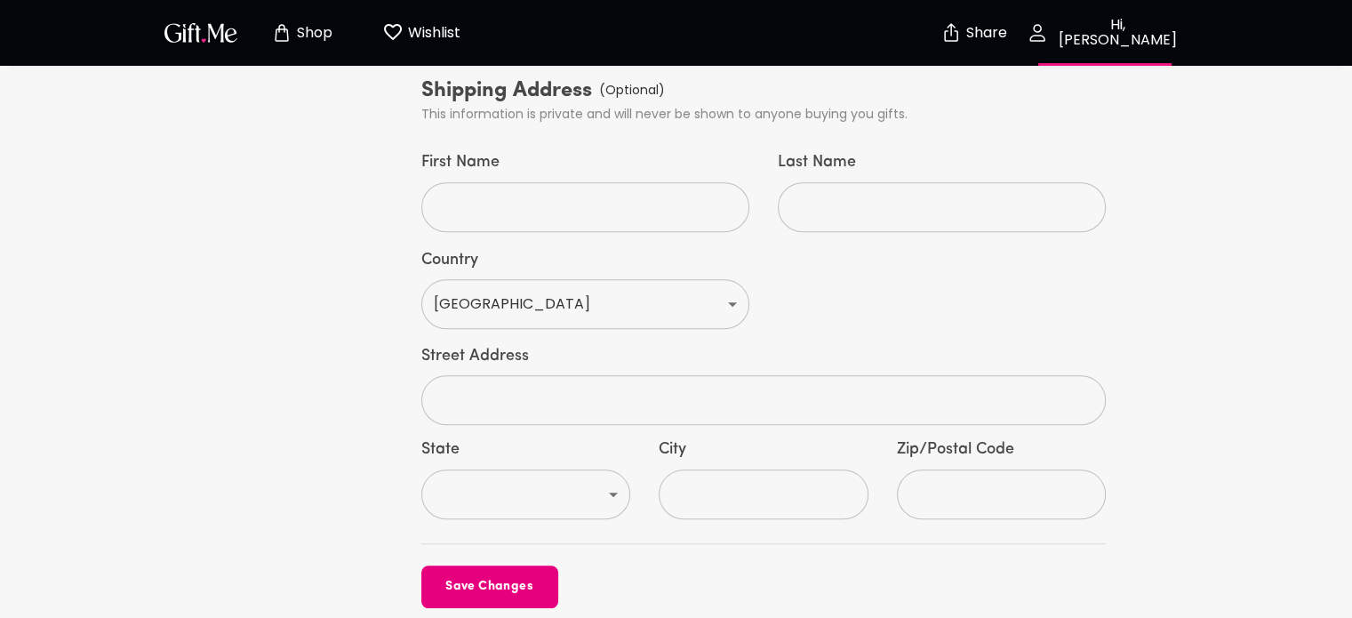
scroll to position [888, 0]
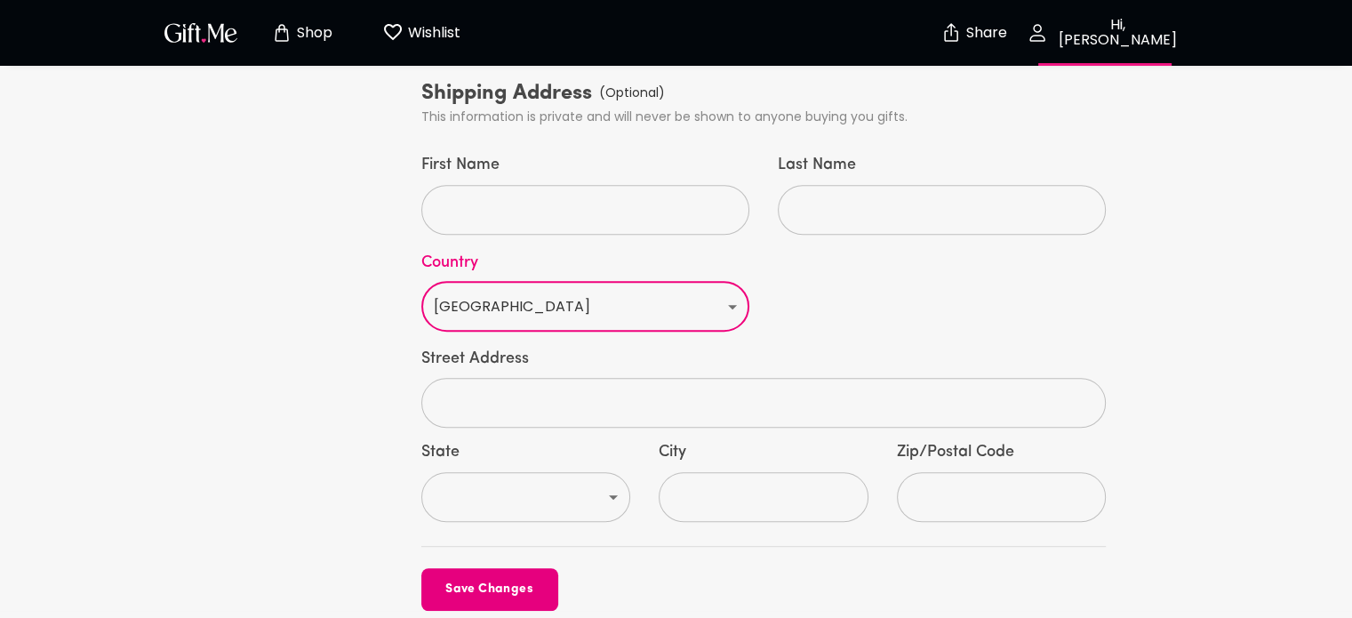
click at [712, 282] on select "United States Afghanistan Åland Islands Albania Algeria American Samoa Andorra …" at bounding box center [585, 307] width 328 height 50
click at [849, 224] on div "Country United States Afghanistan Åland Islands Albania Algeria American Samoa …" at bounding box center [764, 284] width 714 height 128
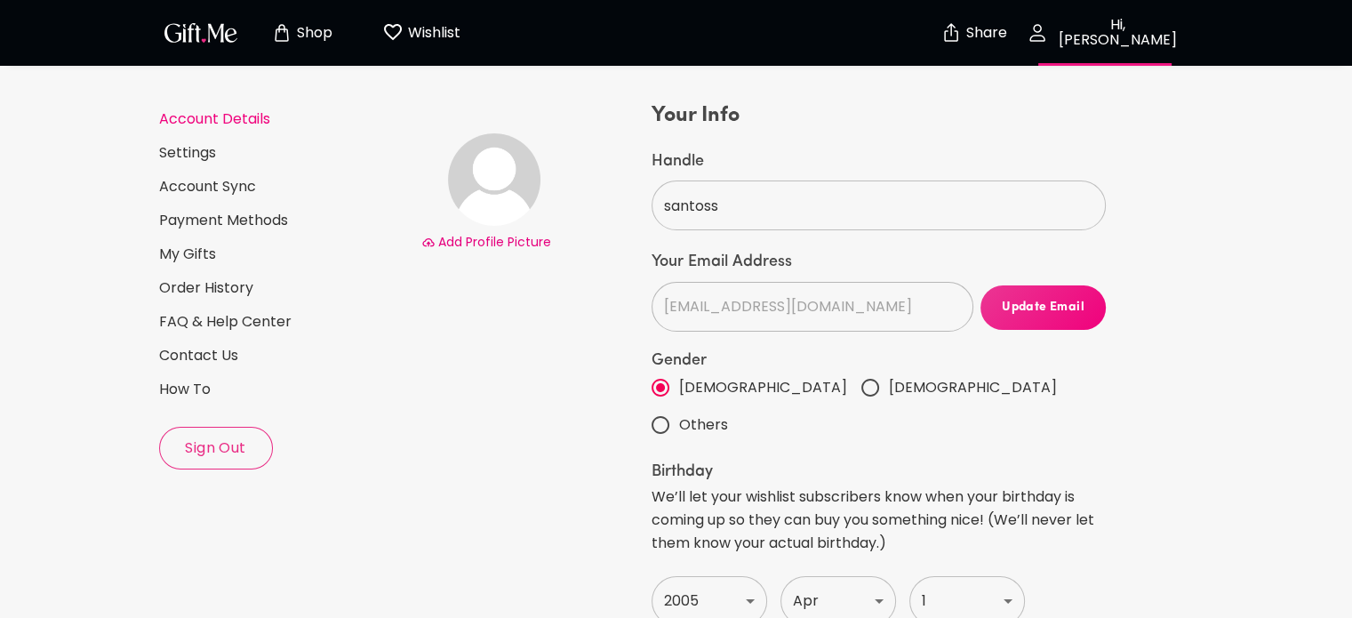
scroll to position [0, 0]
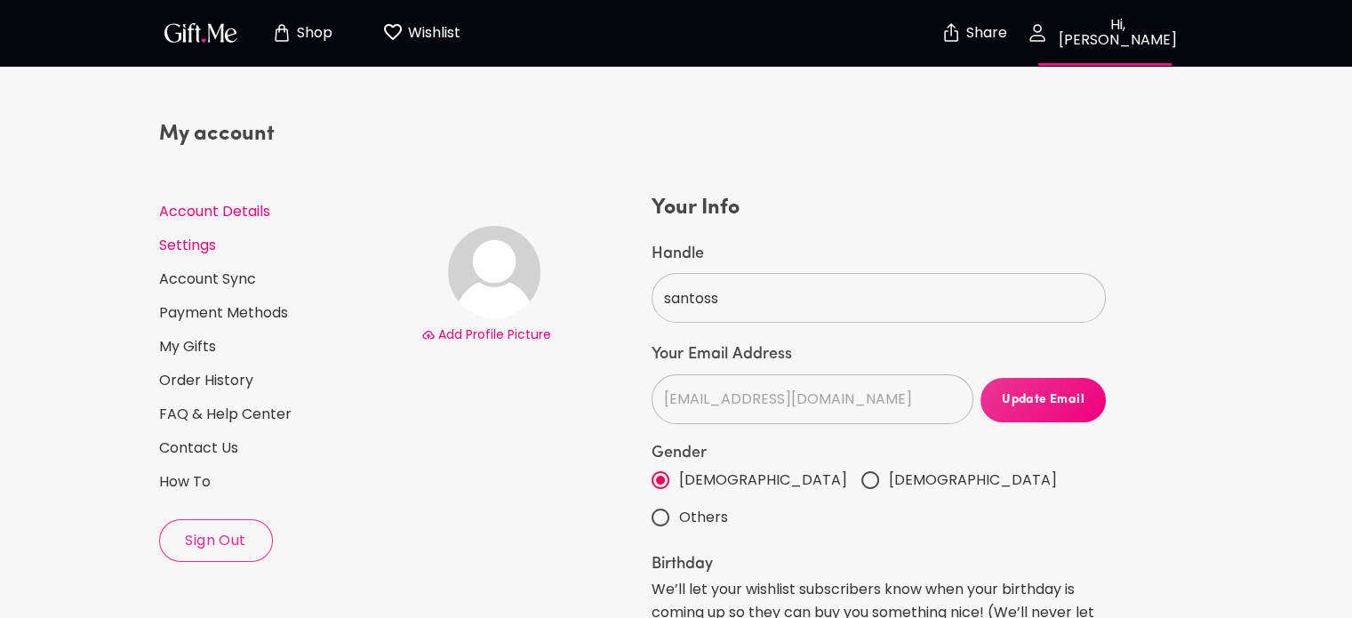
click at [271, 236] on link "Settings" at bounding box center [283, 246] width 248 height 20
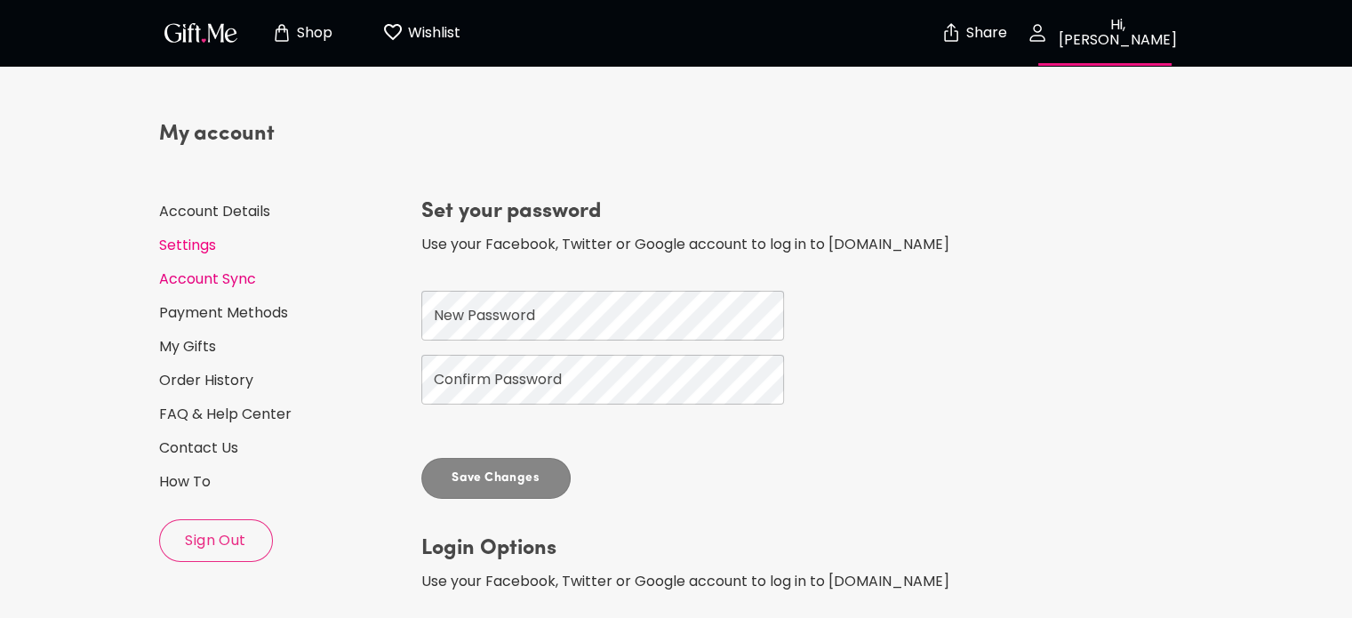
click at [222, 275] on link "Account Sync" at bounding box center [283, 279] width 248 height 20
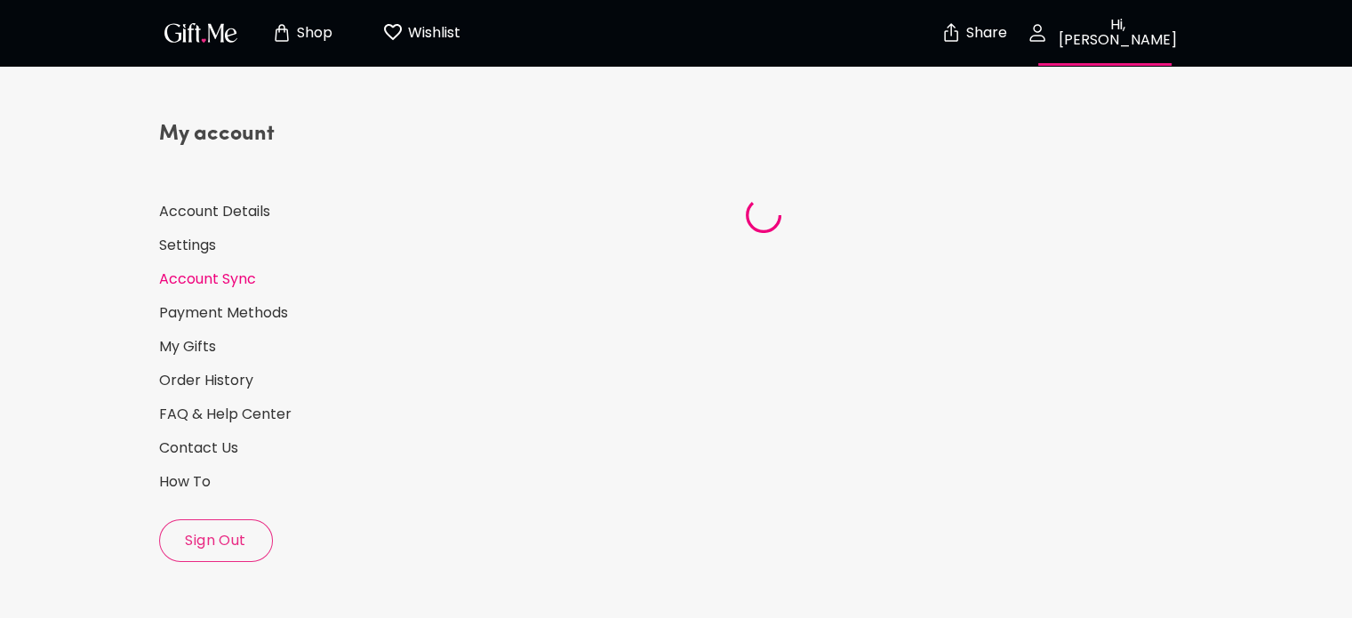
click at [222, 275] on link "Account Sync" at bounding box center [283, 279] width 248 height 20
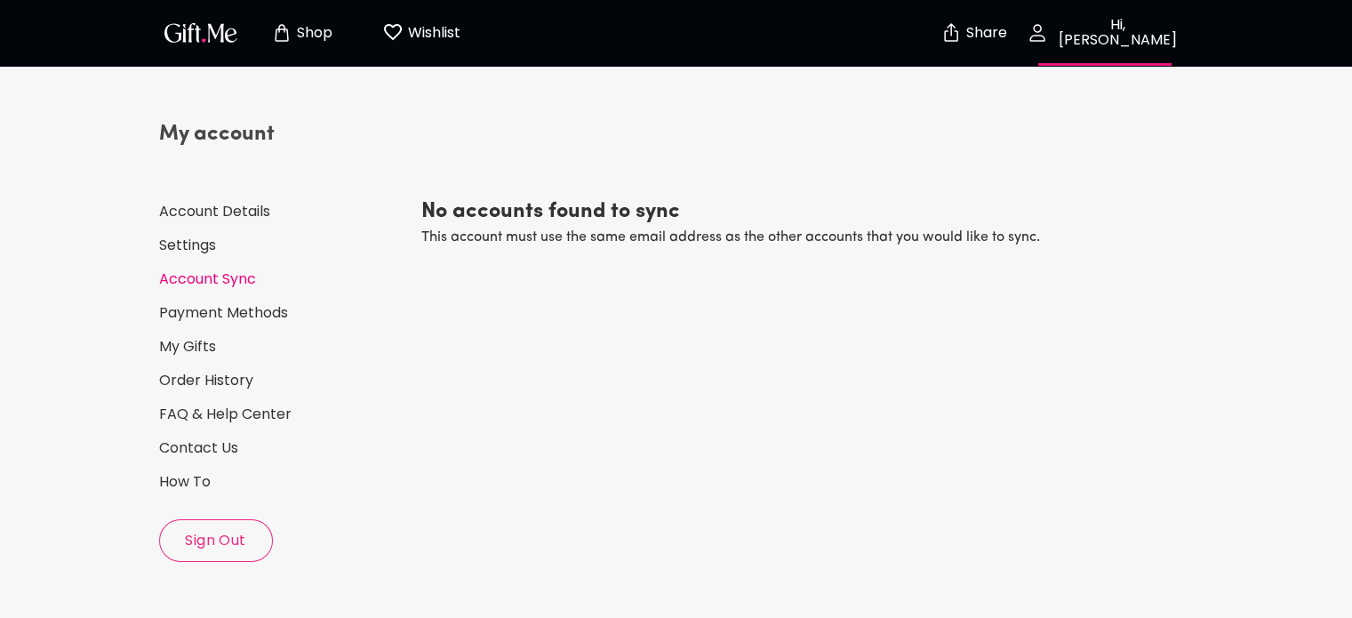
click at [189, 464] on div "My account Account Details Settings Account Sync Payment Methods My Gifts Order…" at bounding box center [283, 341] width 248 height 442
click at [178, 491] on link "How To" at bounding box center [283, 482] width 248 height 20
click at [991, 41] on p "Share" at bounding box center [984, 33] width 45 height 15
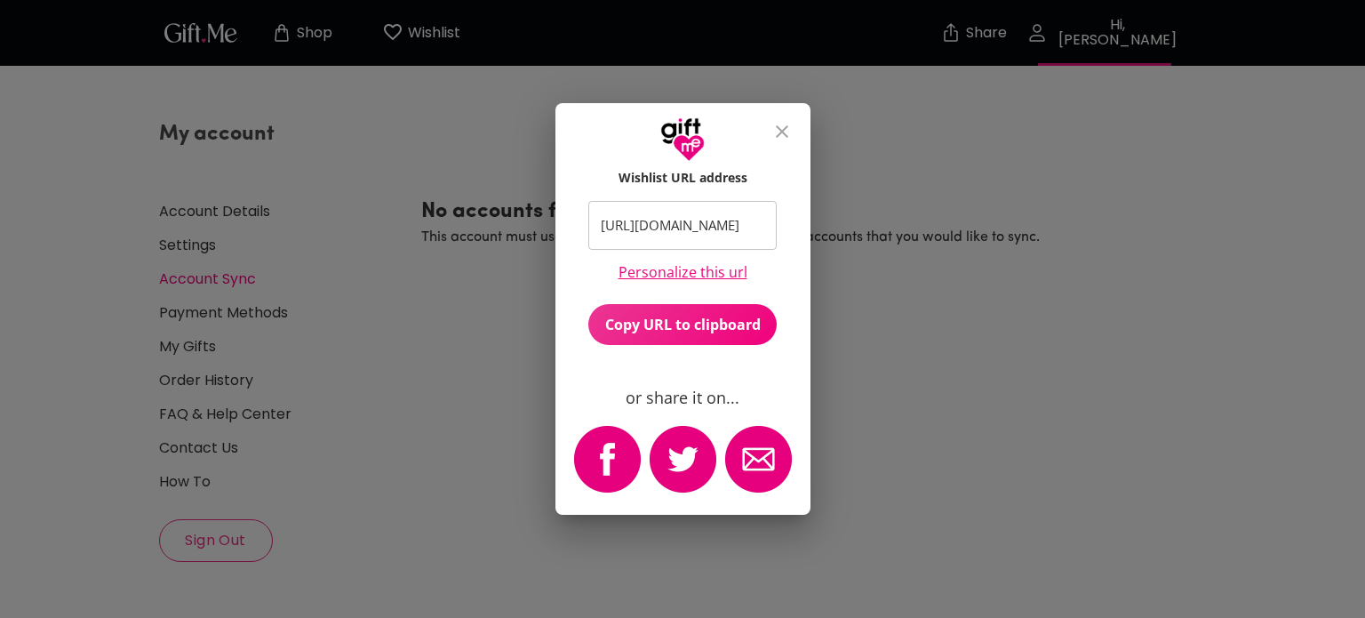
click at [709, 271] on link "Personalize this url" at bounding box center [683, 272] width 129 height 17
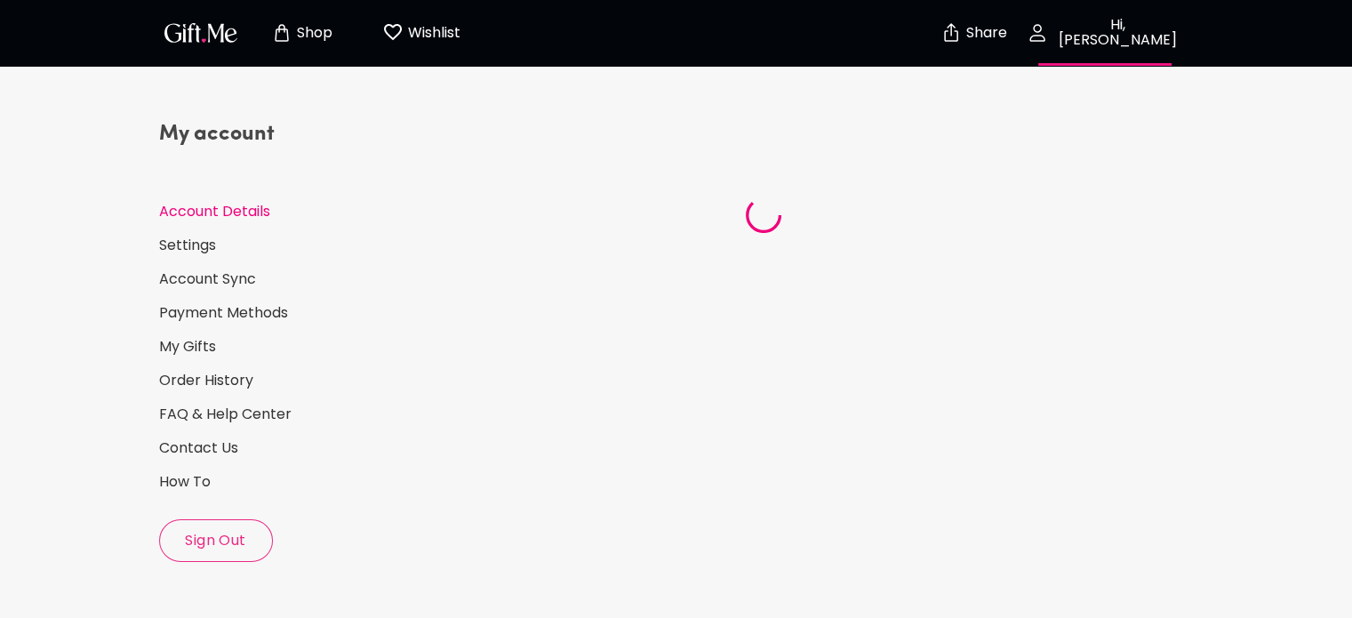
select select "2005"
select select "April"
select select "1"
select select "US"
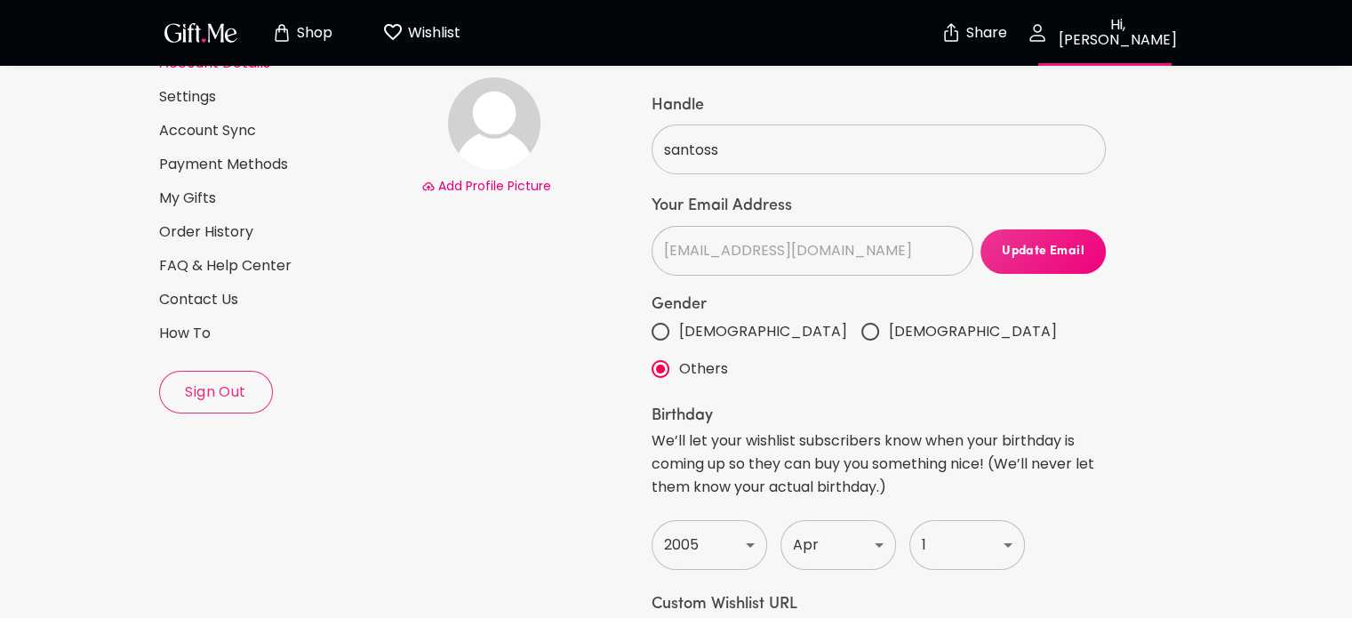
scroll to position [142, 0]
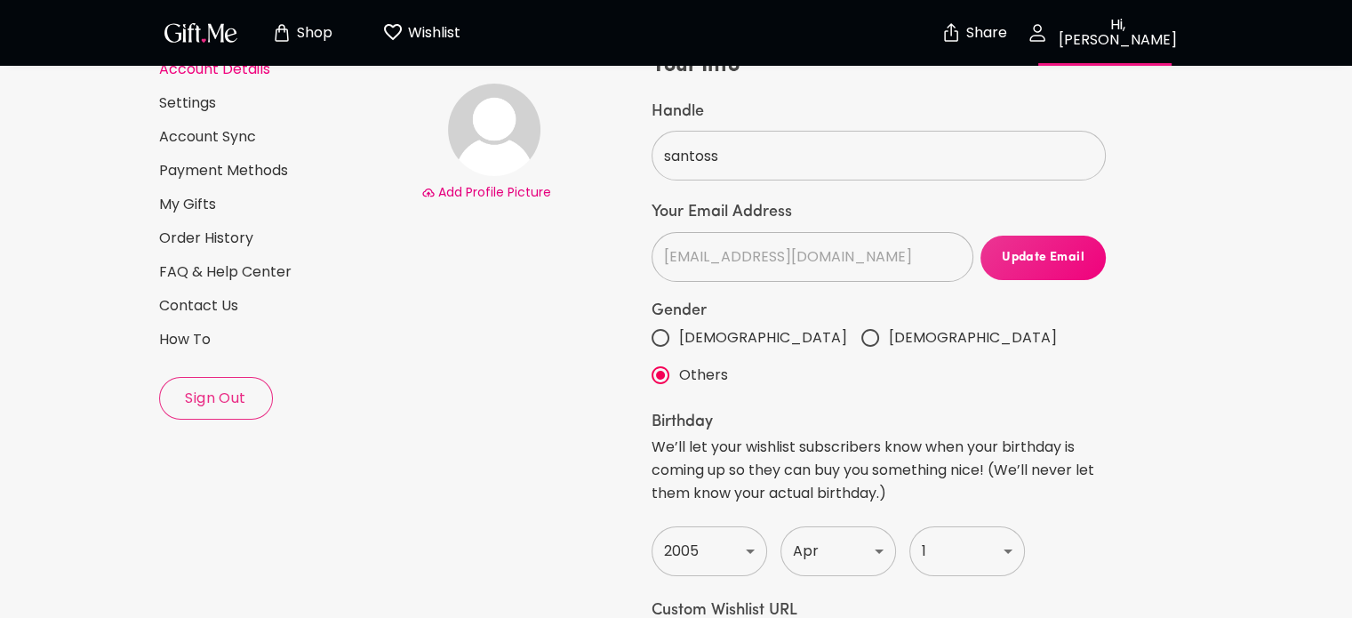
click at [260, 191] on div "My account Account Details Settings Account Sync Payment Methods My Gifts Order…" at bounding box center [283, 199] width 248 height 442
click at [242, 204] on link "My Gifts" at bounding box center [283, 205] width 248 height 20
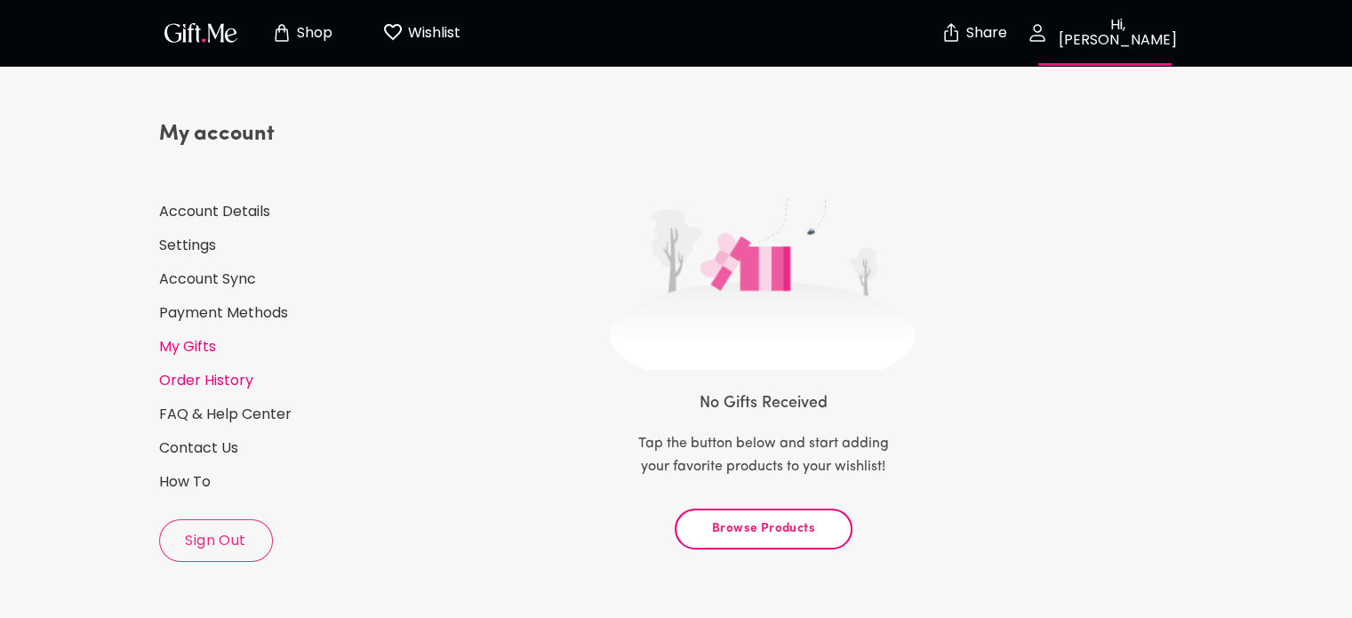
click at [206, 371] on link "Order History" at bounding box center [283, 381] width 248 height 20
click at [194, 23] on img "button" at bounding box center [201, 33] width 80 height 26
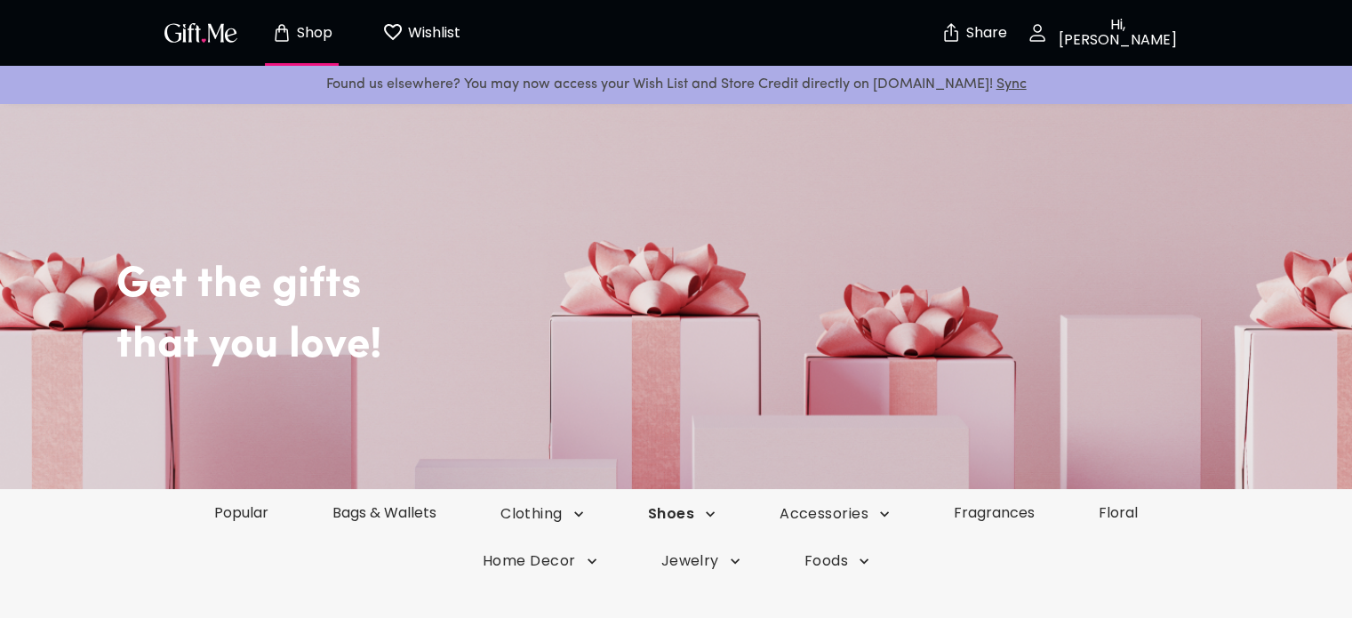
scroll to position [71, 0]
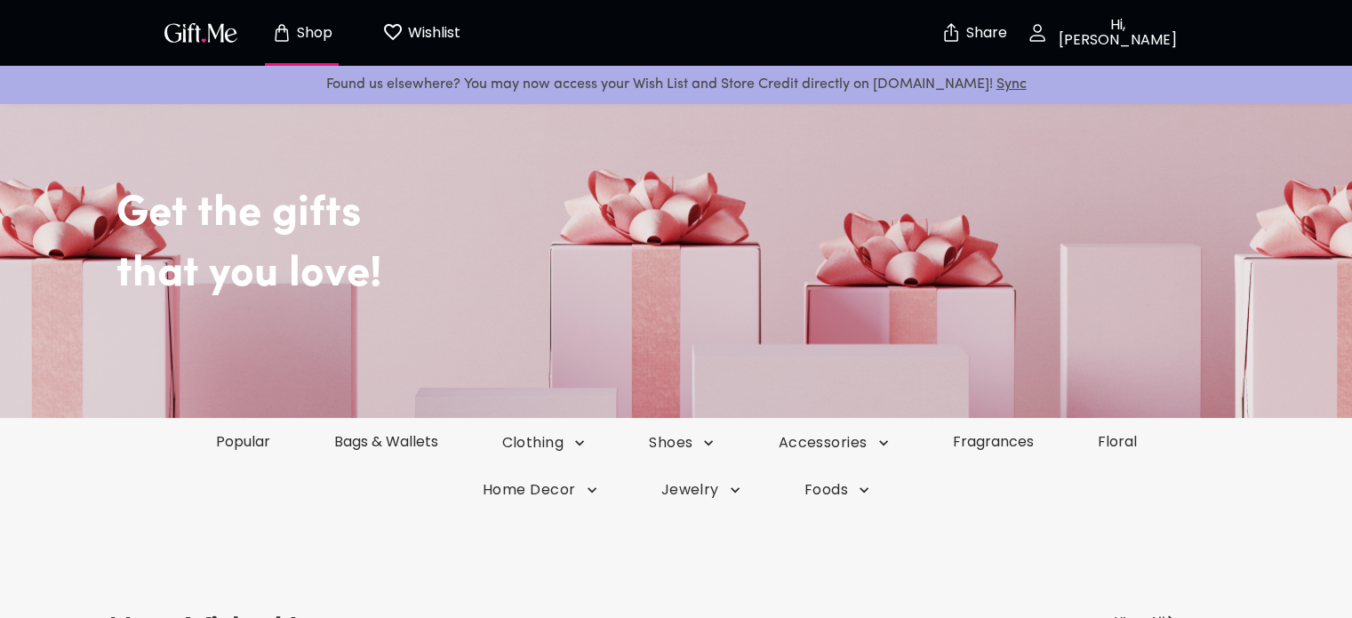
click at [660, 316] on div "Get the gifts that you love!" at bounding box center [676, 222] width 1280 height 391
